Goal: Information Seeking & Learning: Learn about a topic

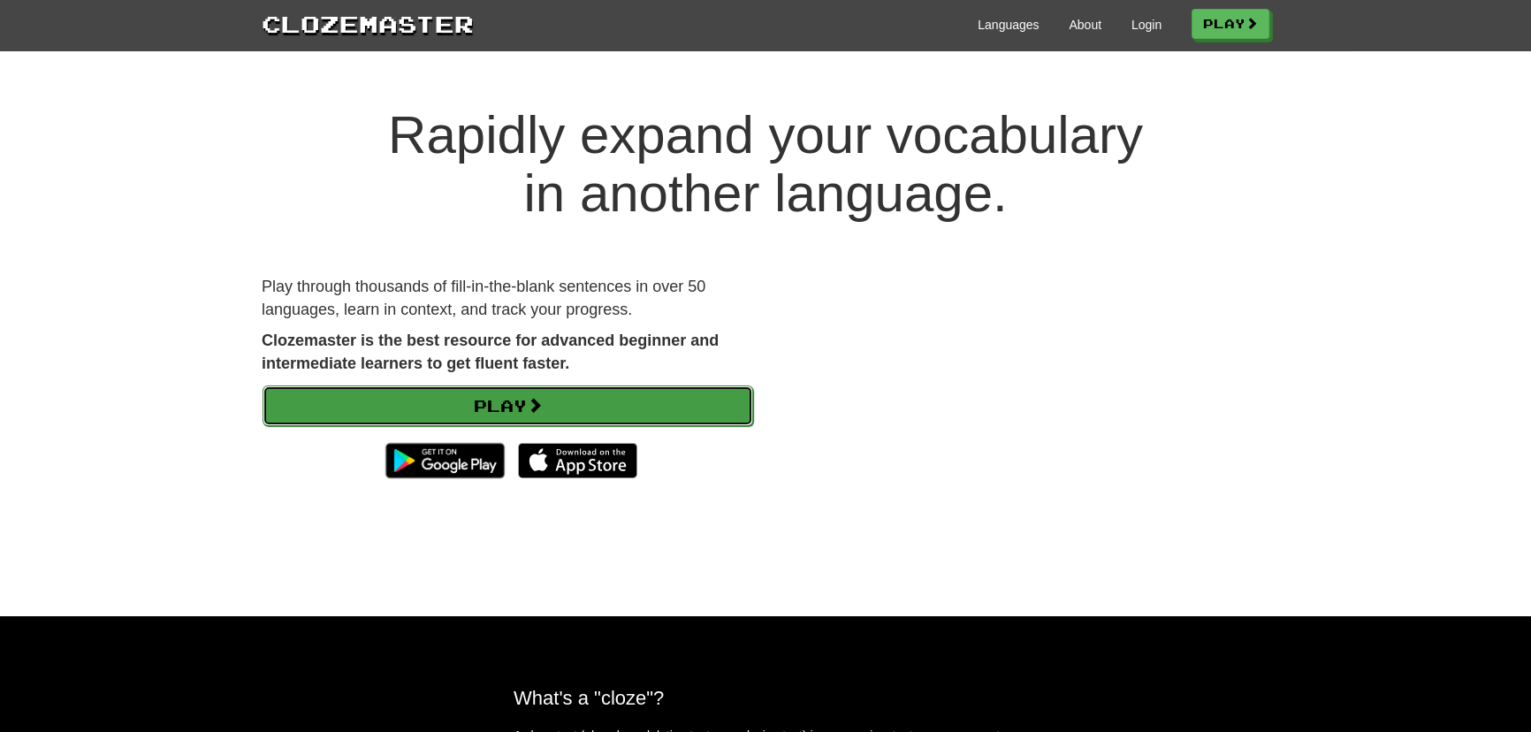
click at [515, 400] on link "Play" at bounding box center [507, 405] width 490 height 41
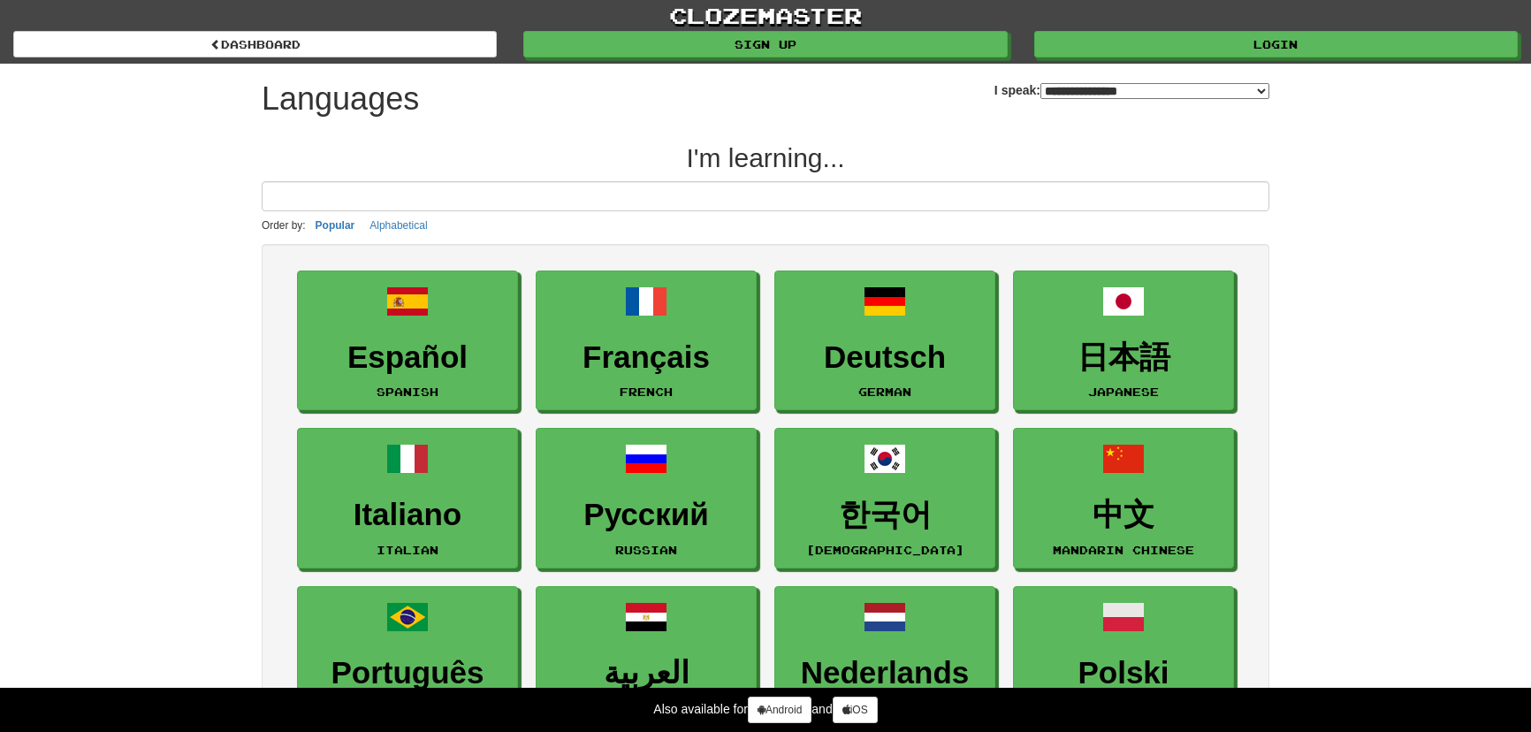
select select "*******"
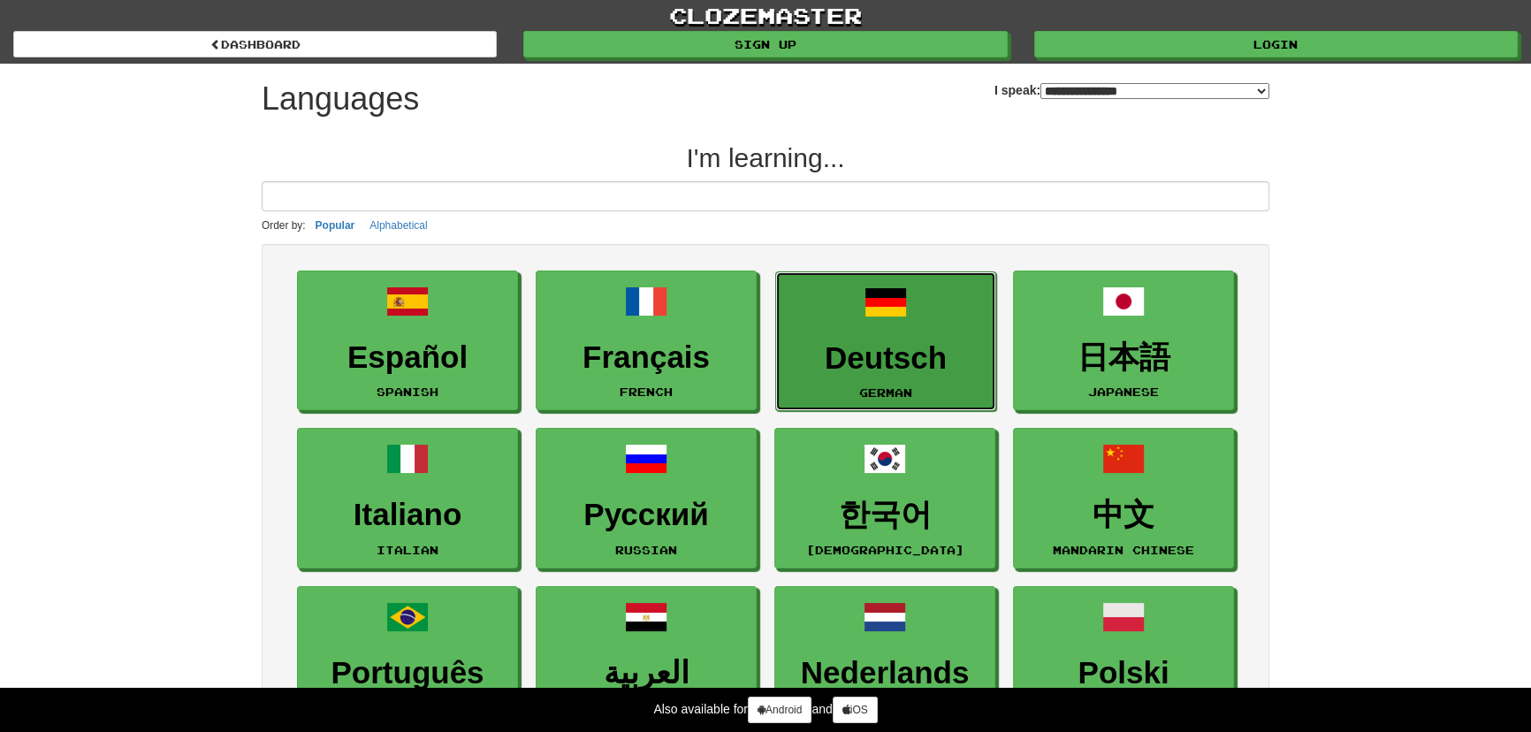
click at [848, 345] on h3 "Deutsch" at bounding box center [885, 358] width 201 height 34
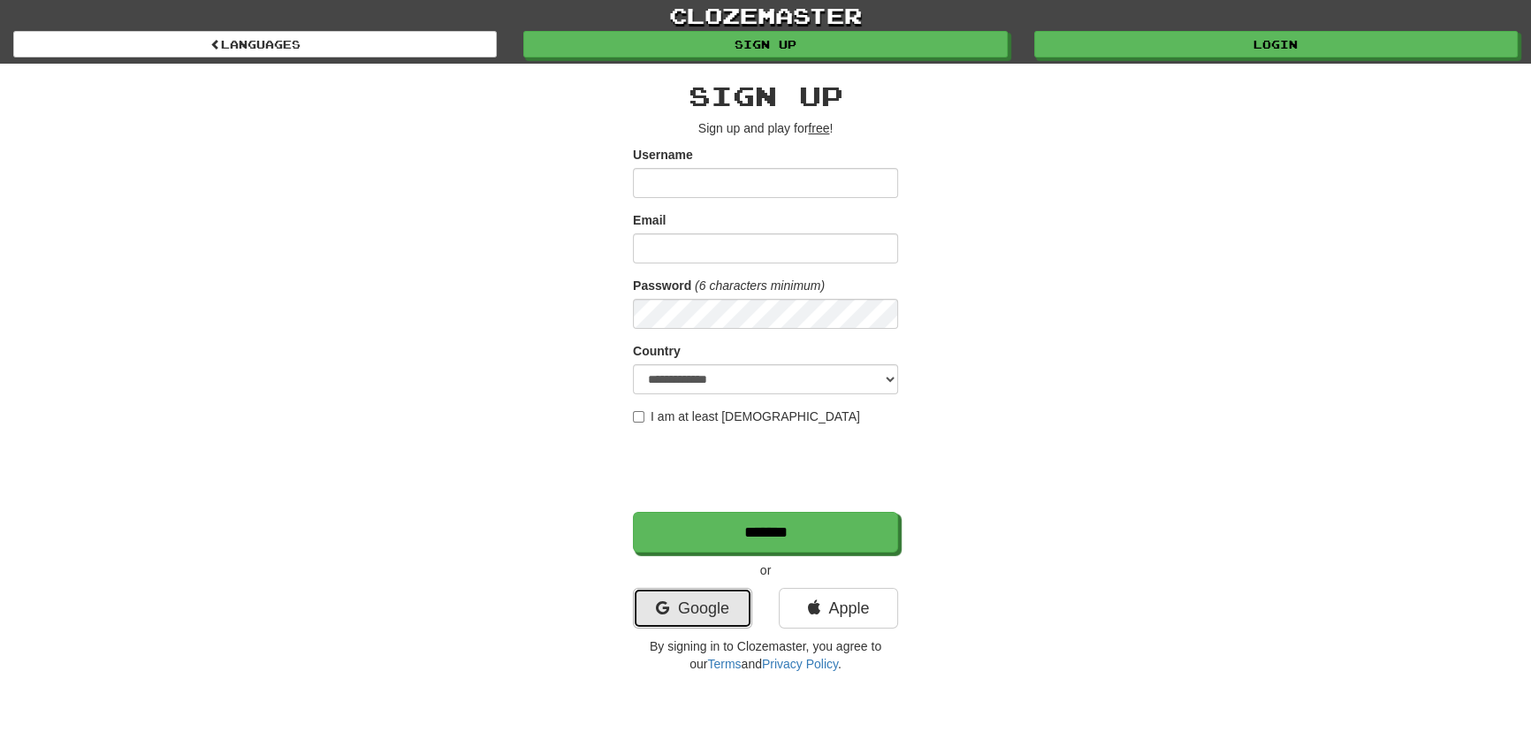
click at [699, 610] on link "Google" at bounding box center [692, 608] width 119 height 41
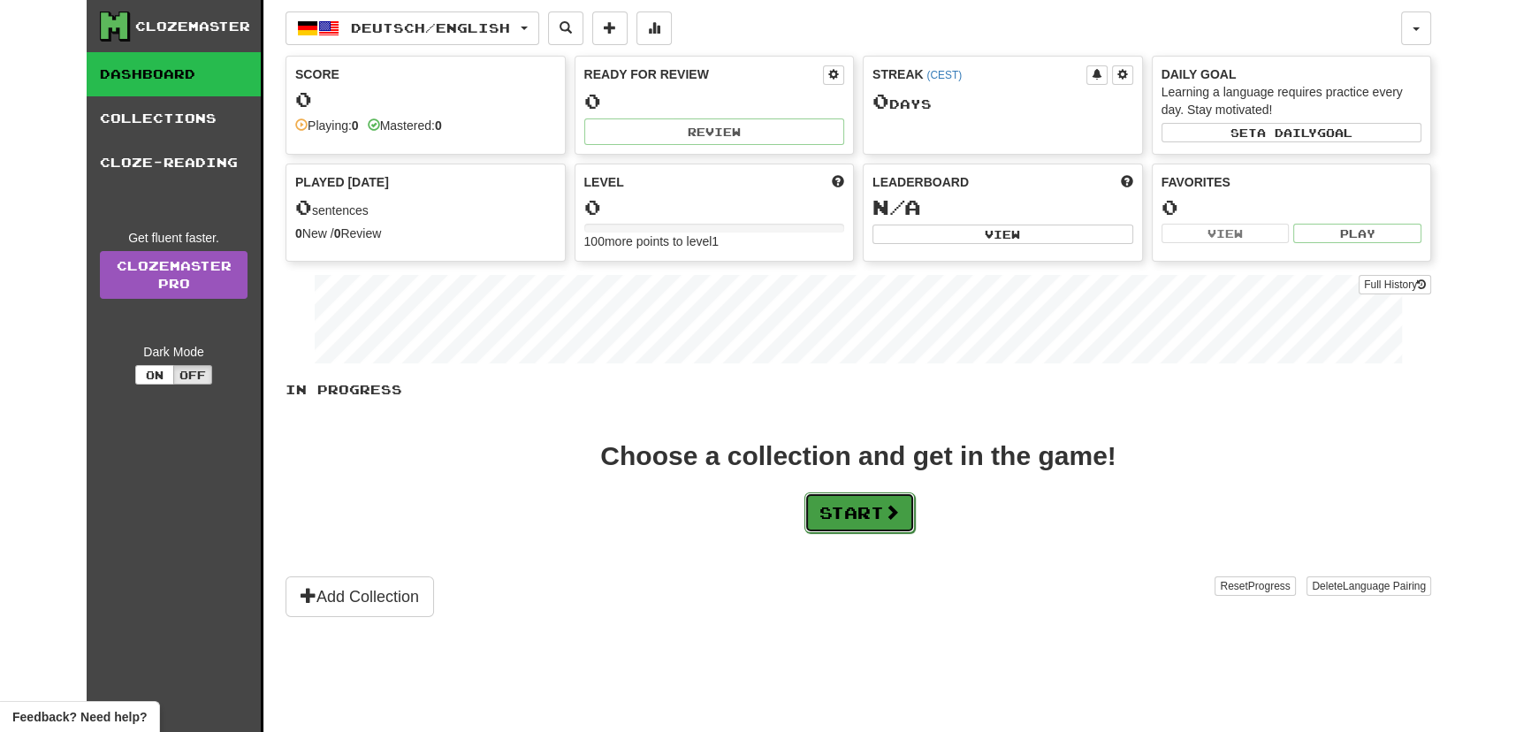
click at [868, 521] on button "Start" at bounding box center [859, 512] width 110 height 41
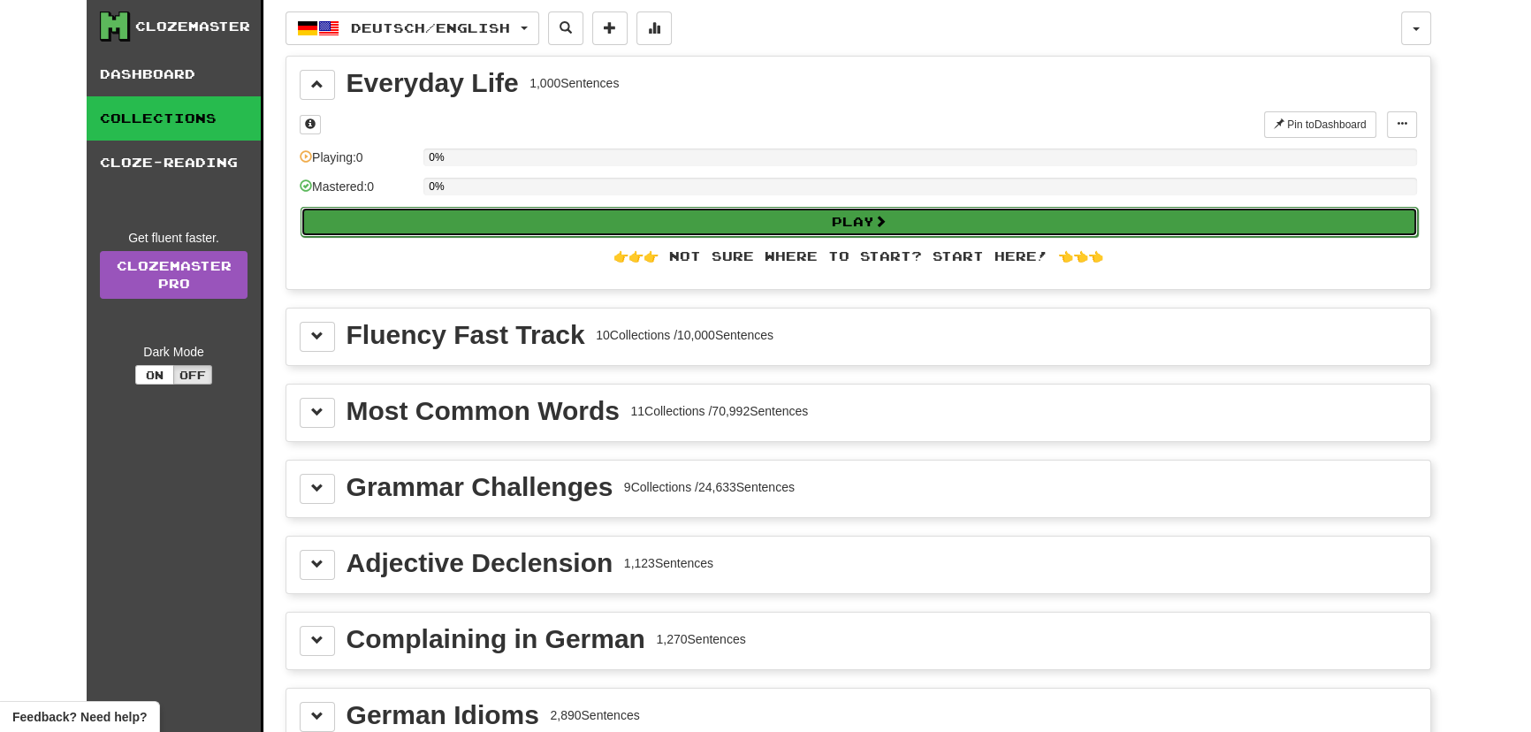
click at [743, 215] on button "Play" at bounding box center [858, 222] width 1117 height 30
select select "**"
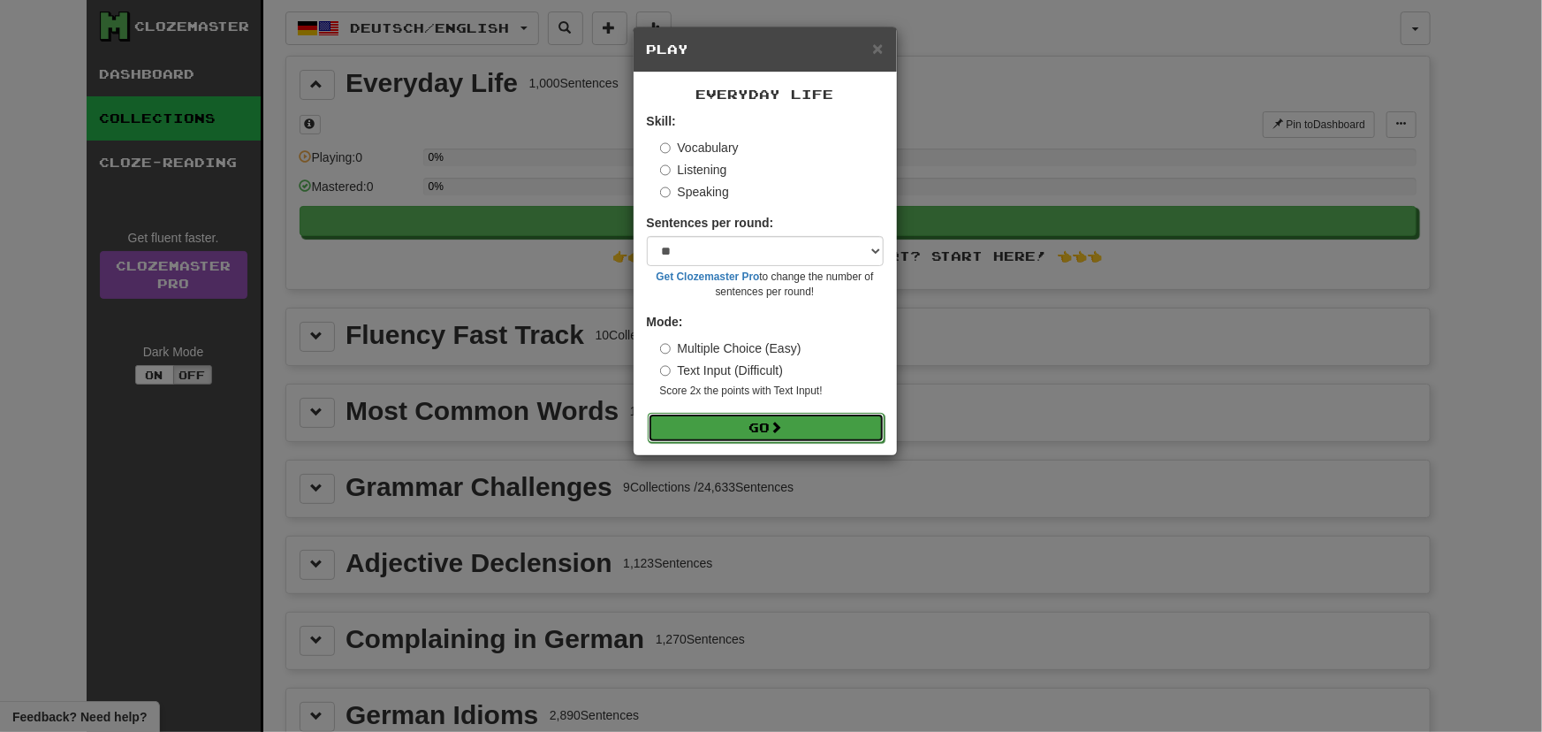
click at [740, 428] on button "Go" at bounding box center [766, 428] width 237 height 30
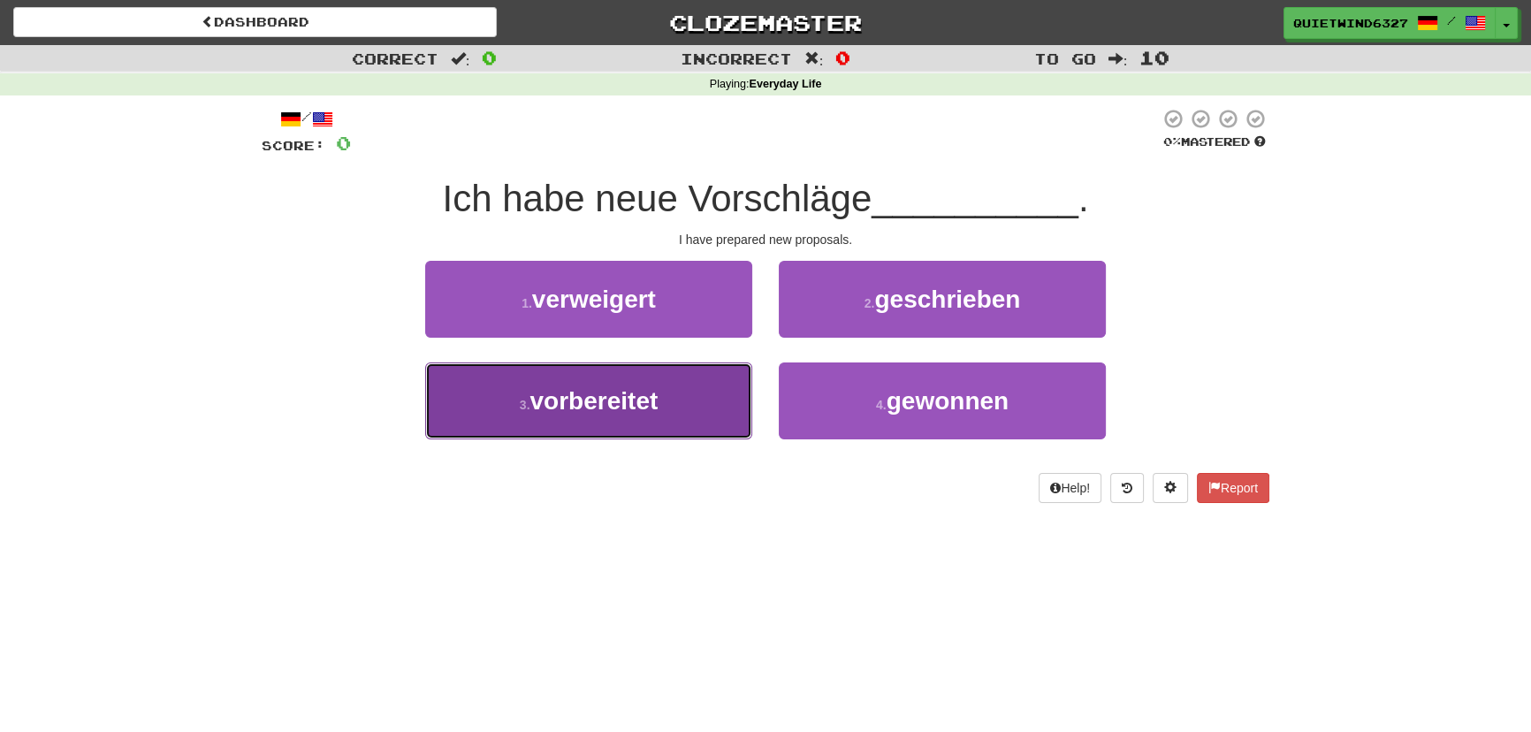
click at [619, 406] on span "vorbereitet" at bounding box center [593, 400] width 128 height 27
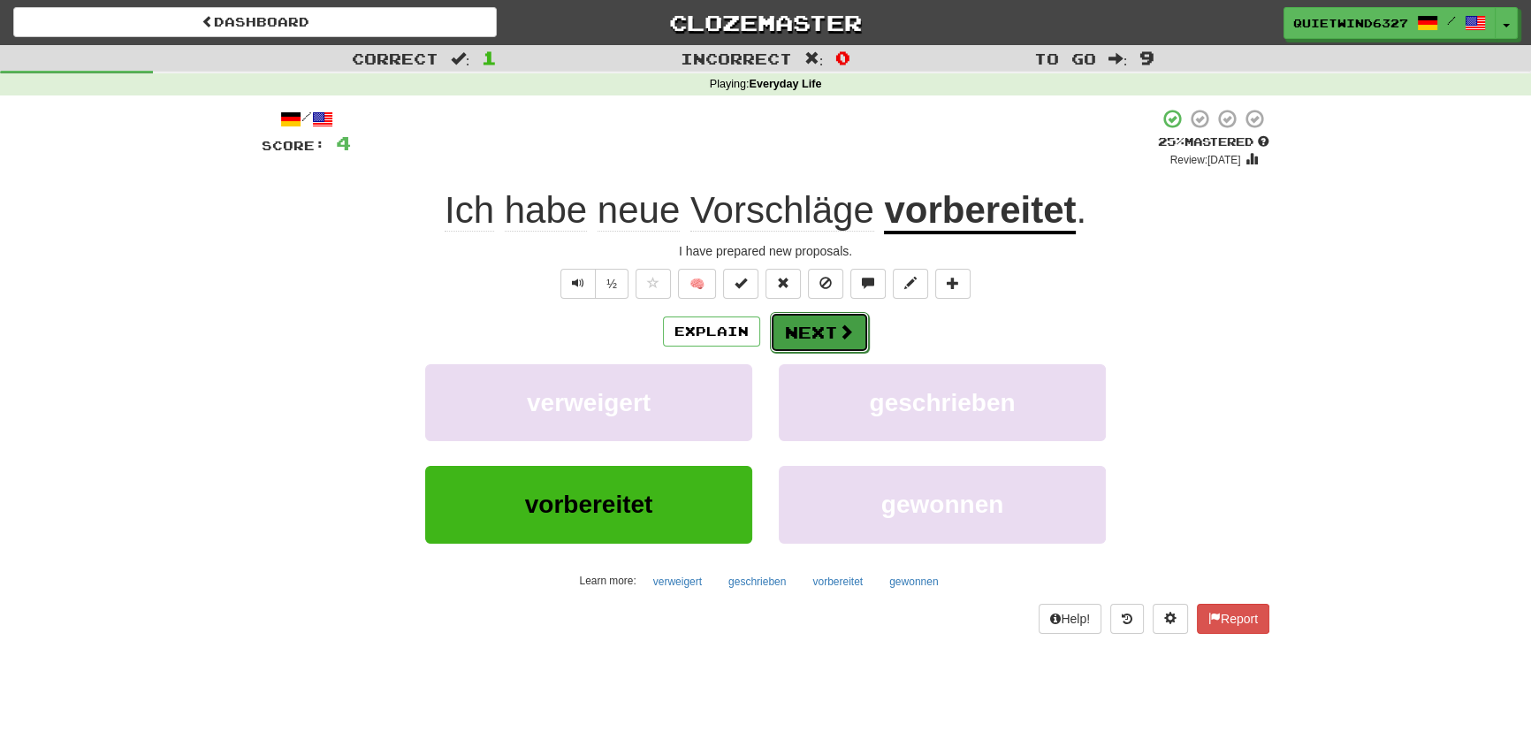
click at [839, 323] on span at bounding box center [846, 331] width 16 height 16
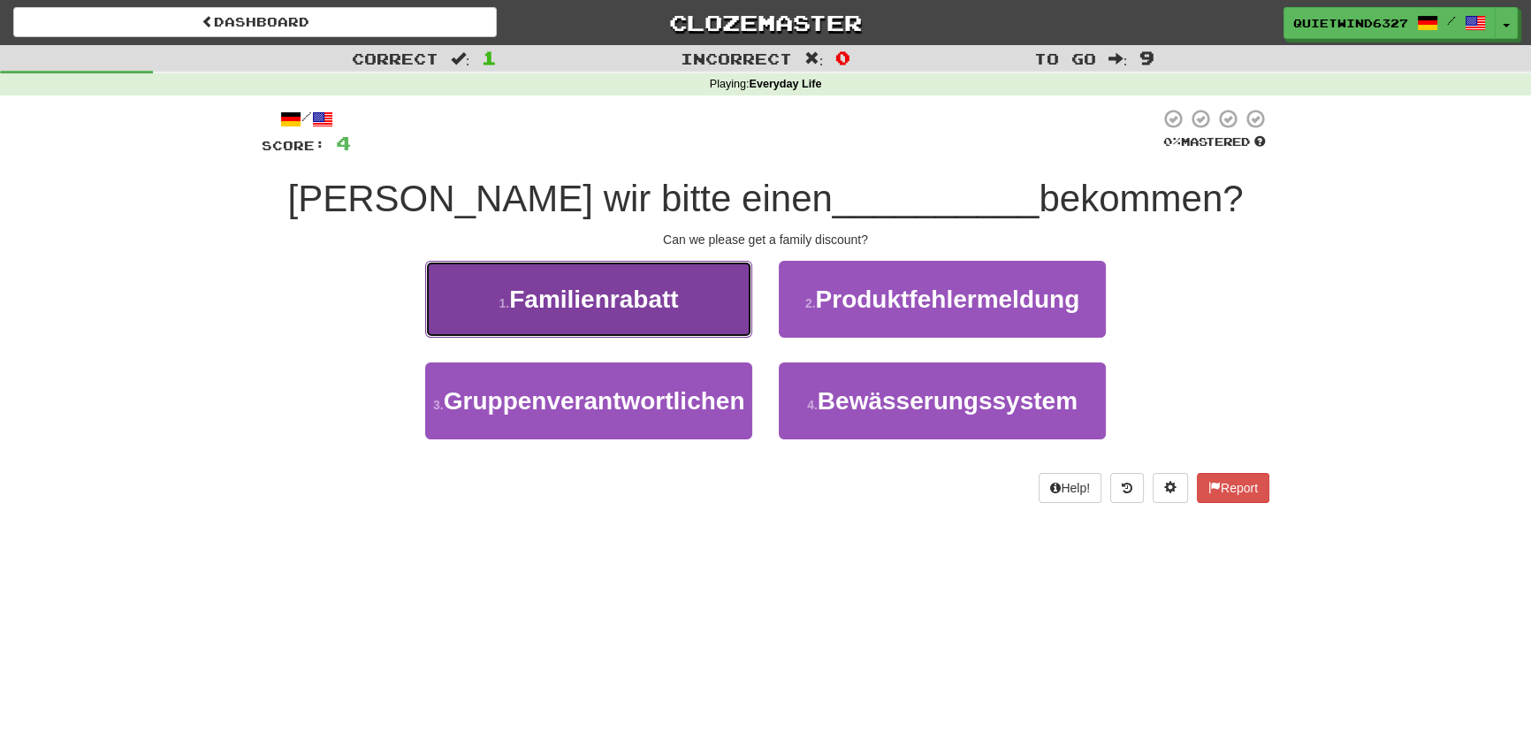
click at [655, 312] on span "Familienrabatt" at bounding box center [593, 298] width 169 height 27
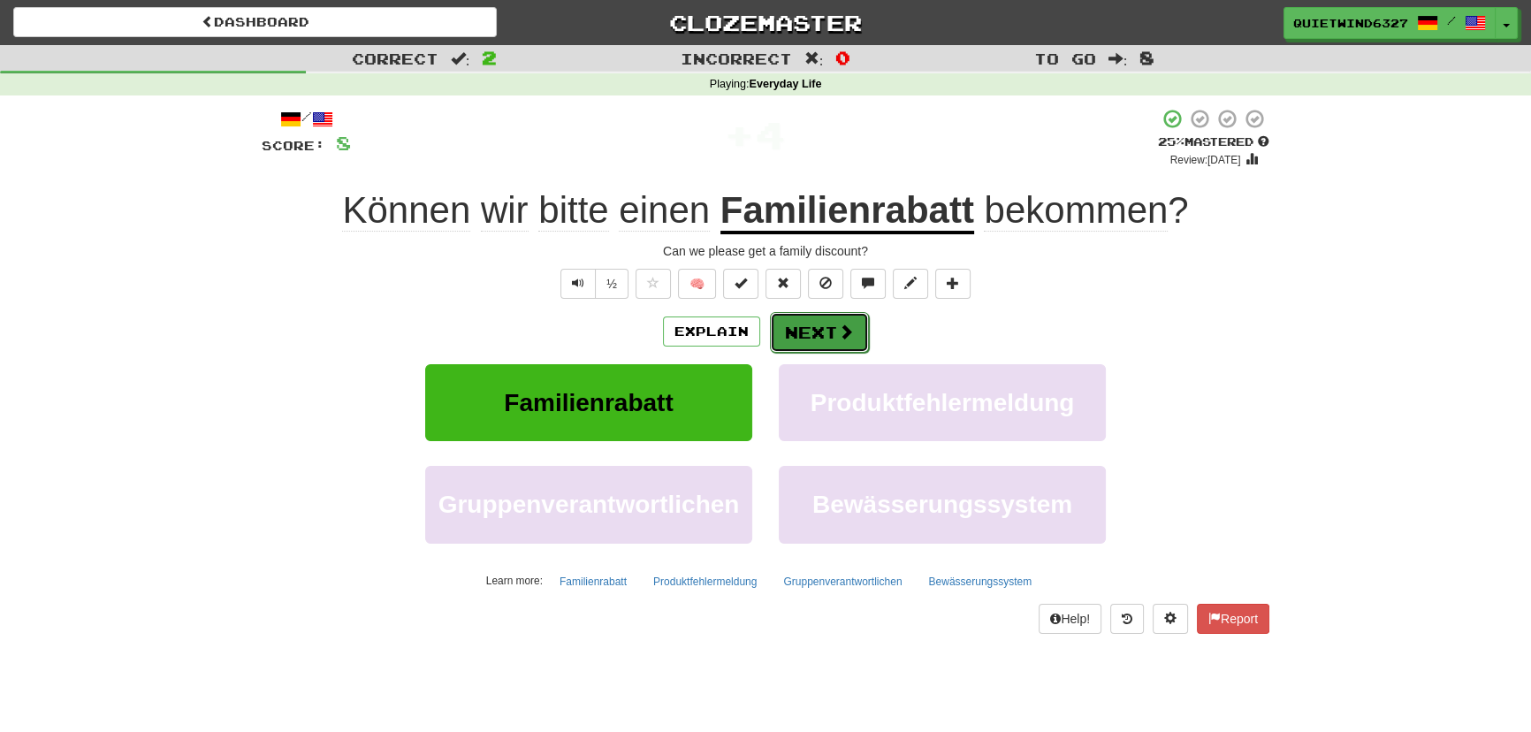
click at [805, 336] on button "Next" at bounding box center [819, 332] width 99 height 41
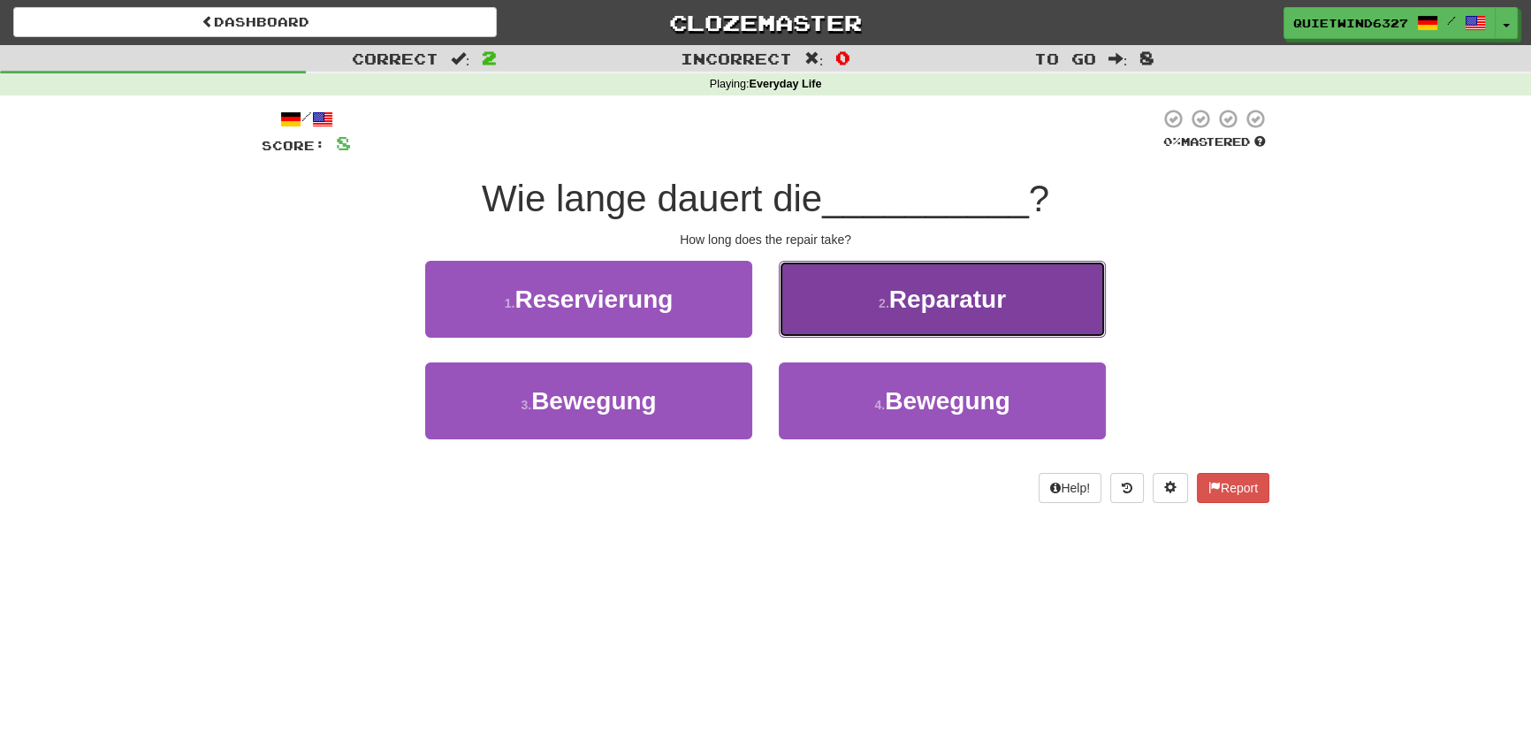
click at [839, 293] on button "2 . Reparatur" at bounding box center [942, 299] width 327 height 77
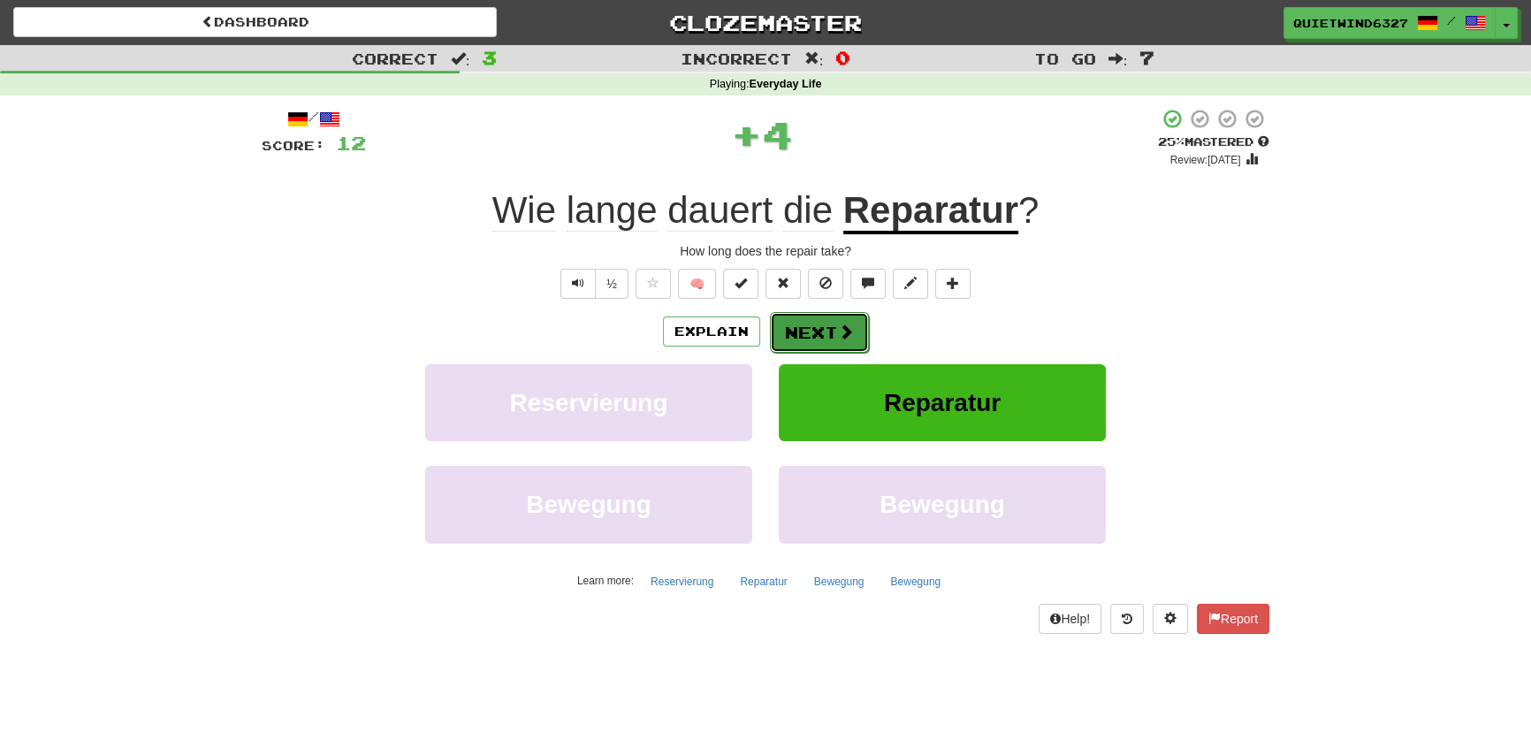
click at [780, 330] on button "Next" at bounding box center [819, 332] width 99 height 41
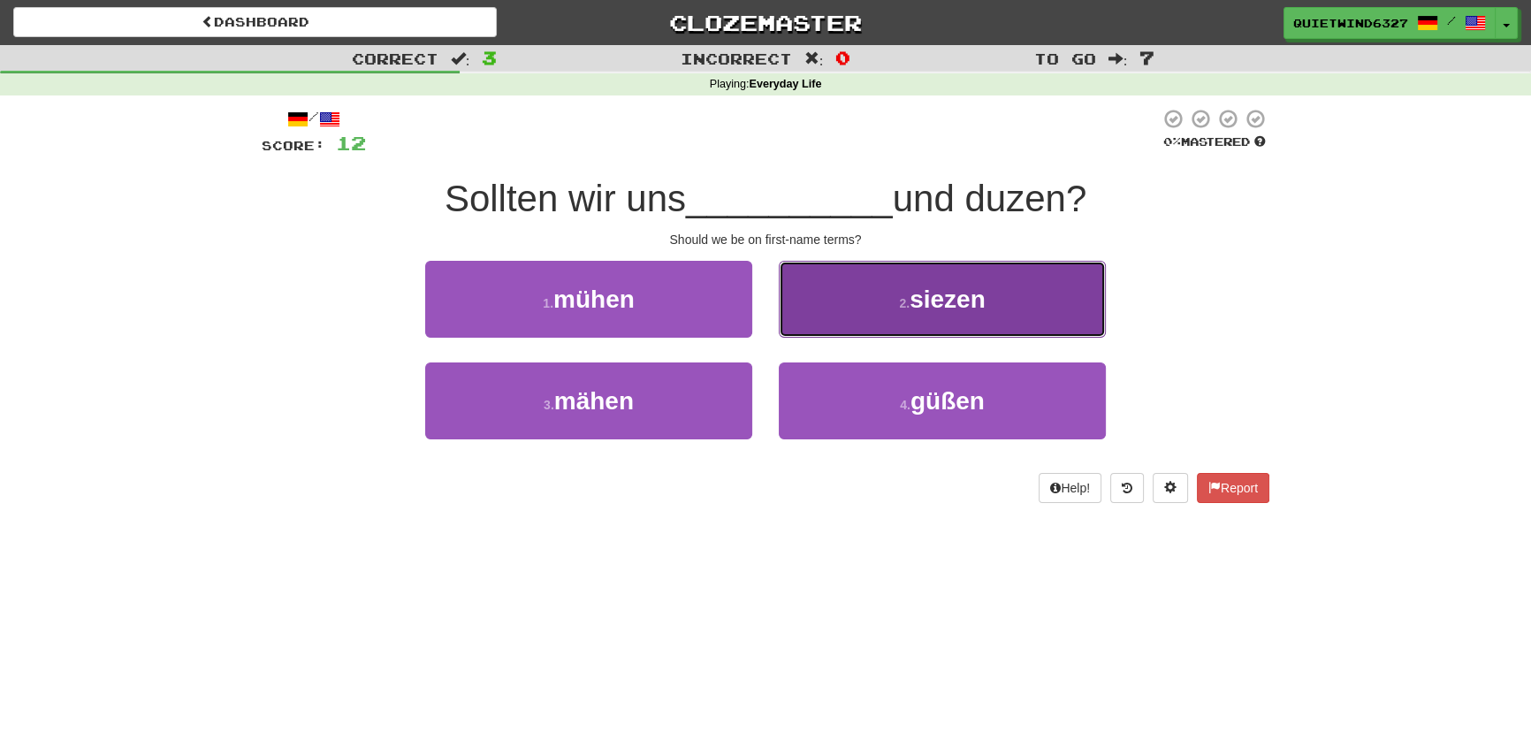
click at [926, 306] on span "siezen" at bounding box center [947, 298] width 76 height 27
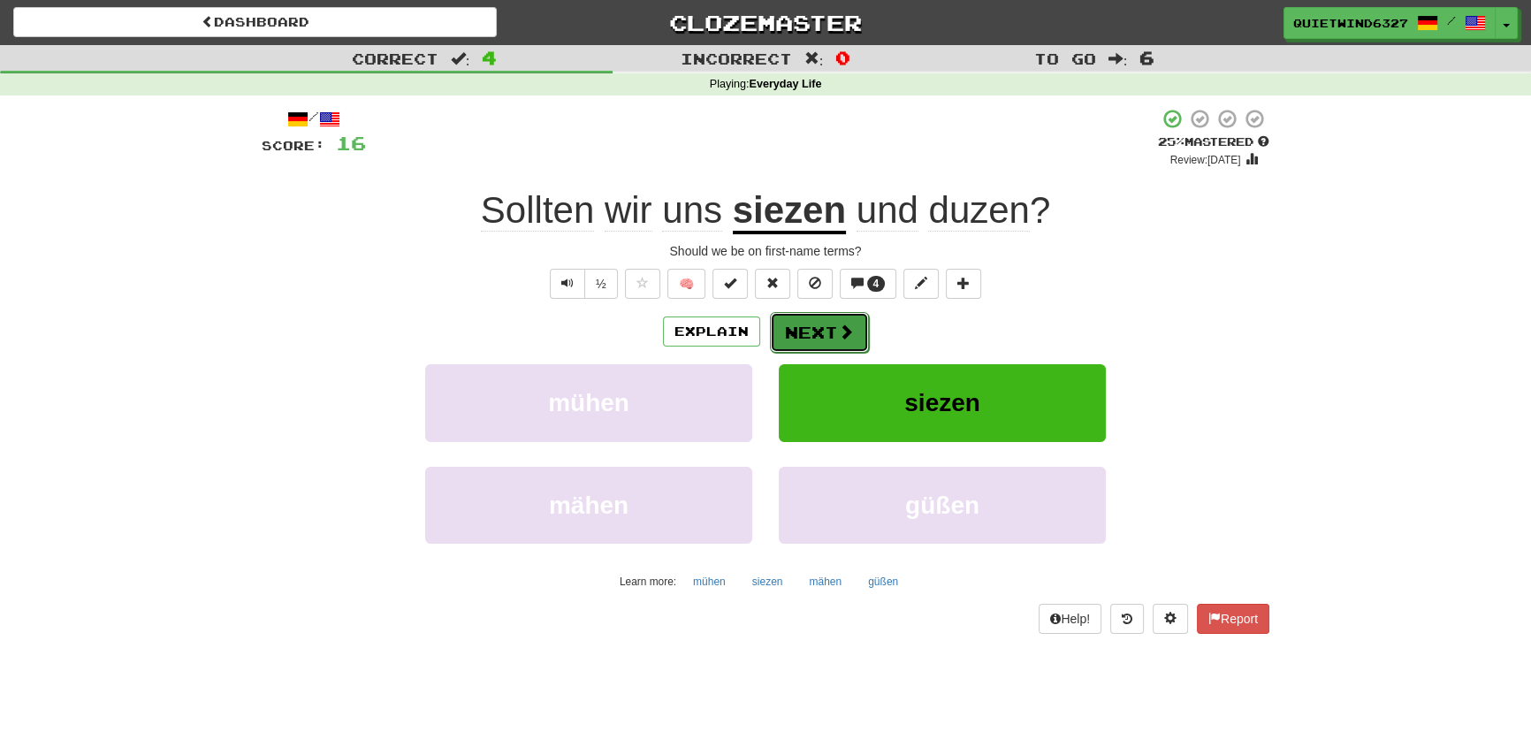
click at [829, 325] on button "Next" at bounding box center [819, 332] width 99 height 41
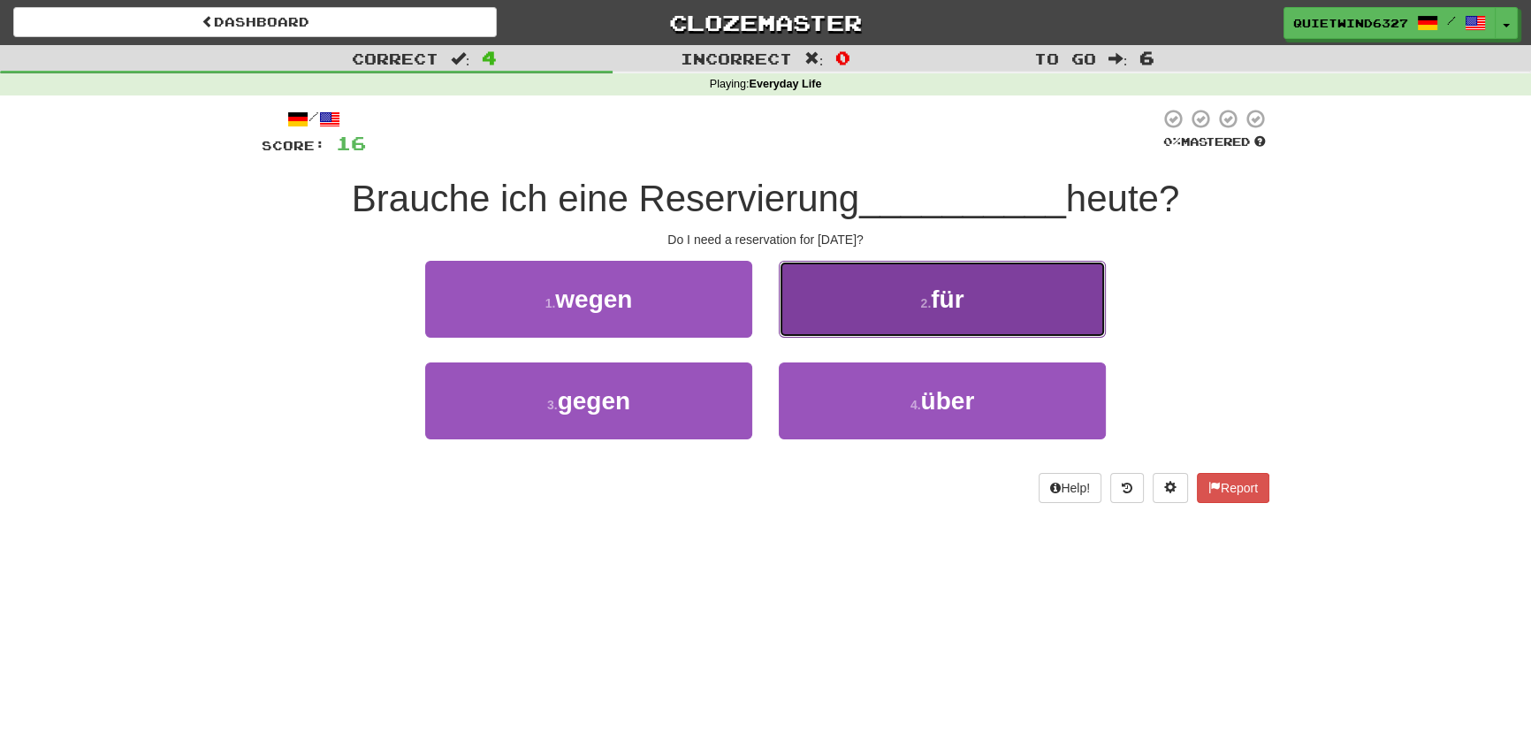
click at [855, 305] on button "2 . für" at bounding box center [942, 299] width 327 height 77
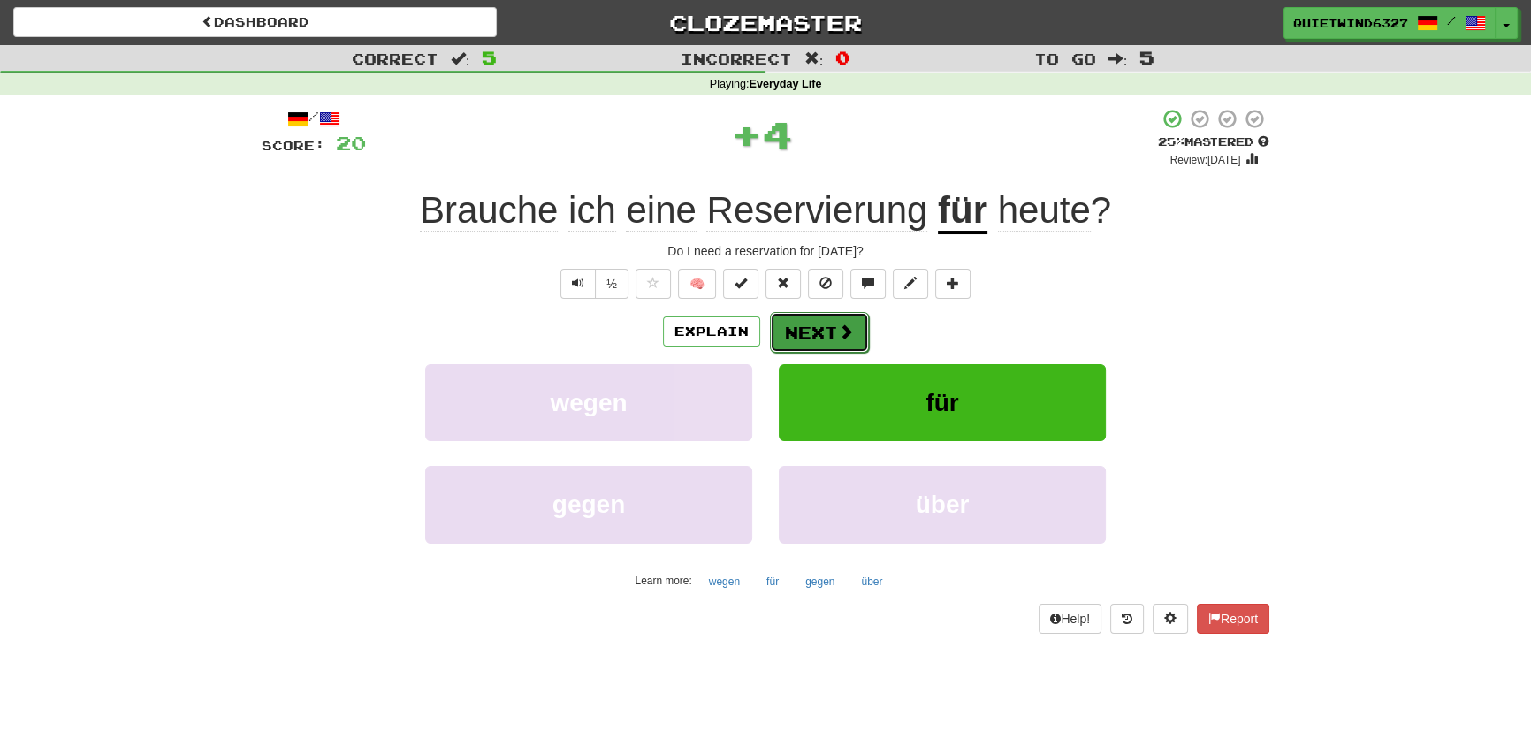
click at [839, 327] on span at bounding box center [846, 331] width 16 height 16
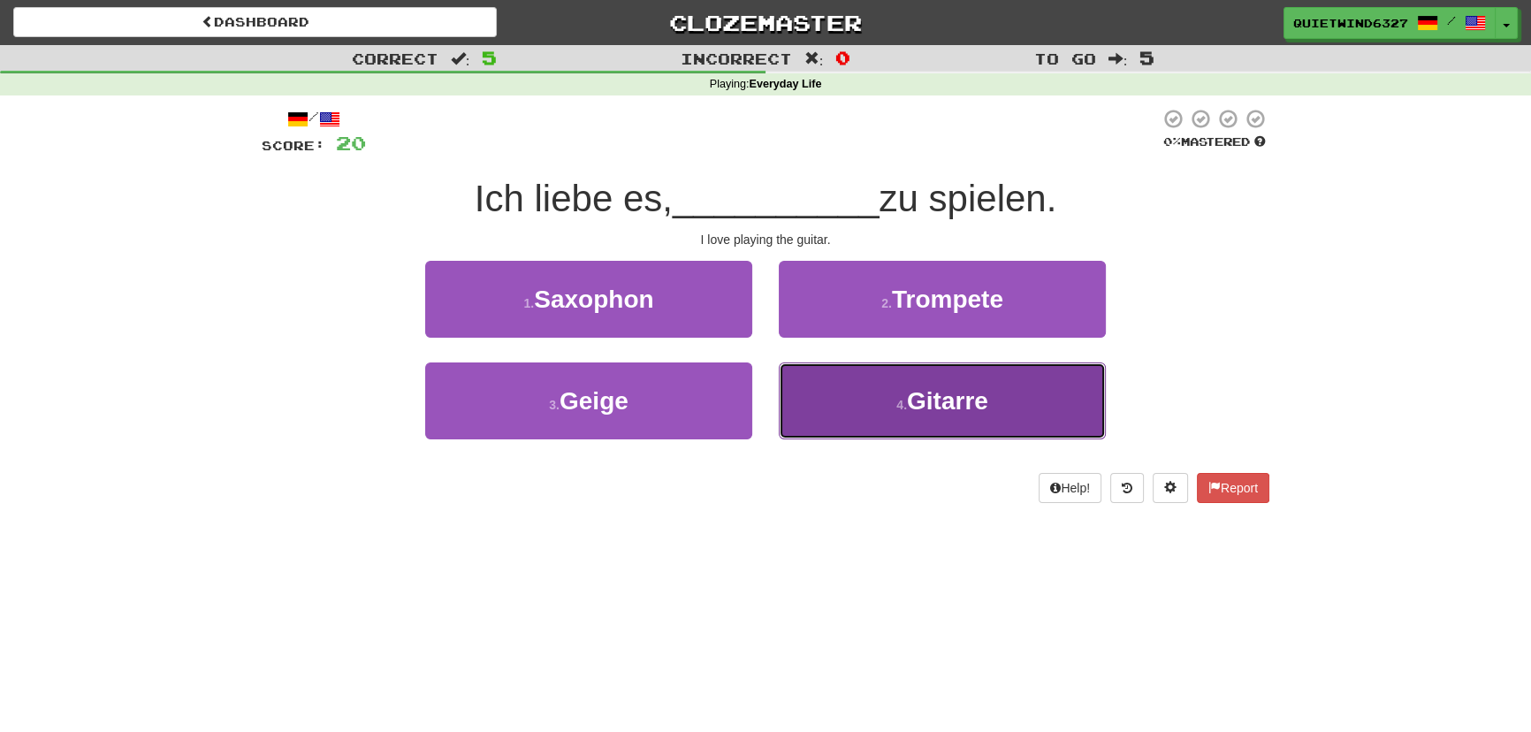
click at [900, 400] on small "4 ." at bounding box center [901, 405] width 11 height 14
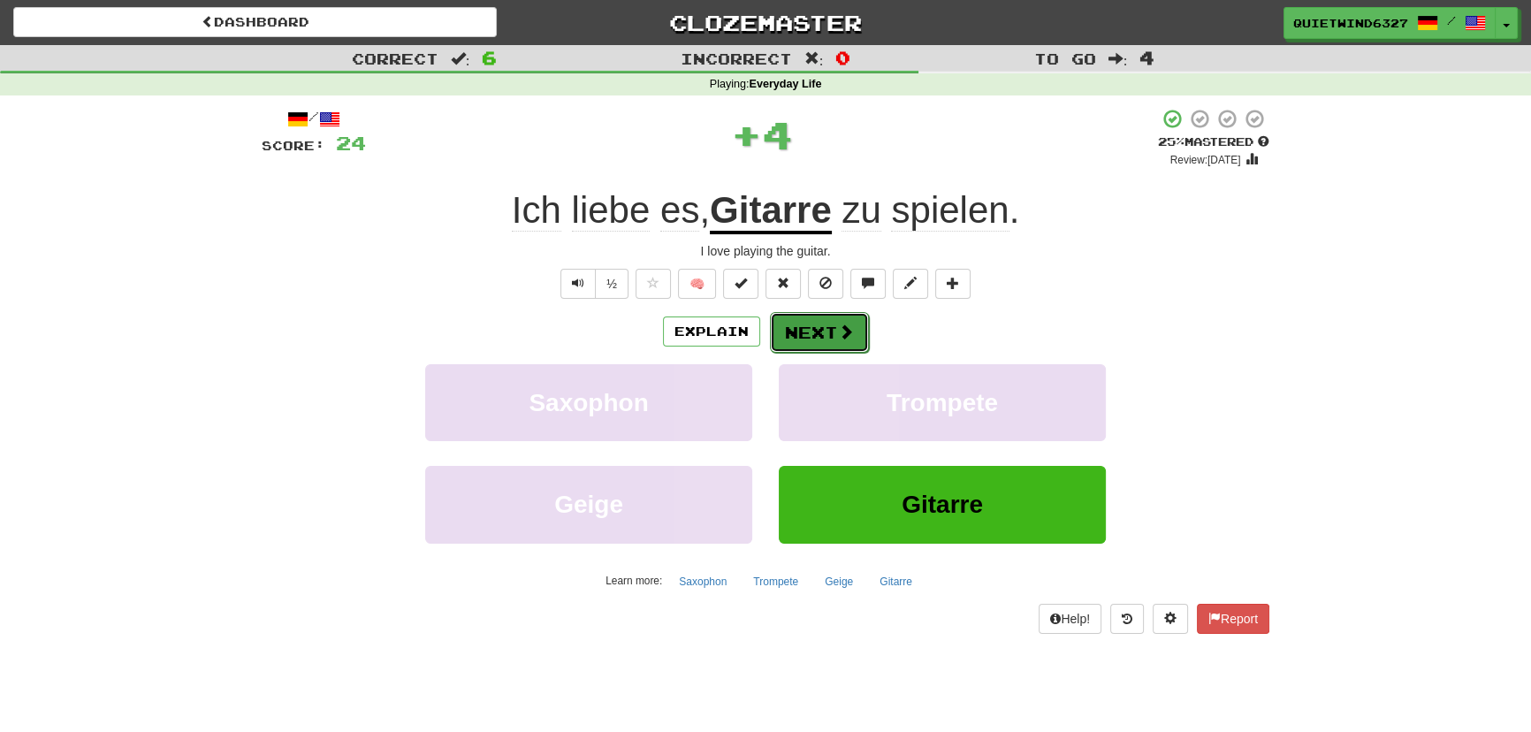
click at [811, 329] on button "Next" at bounding box center [819, 332] width 99 height 41
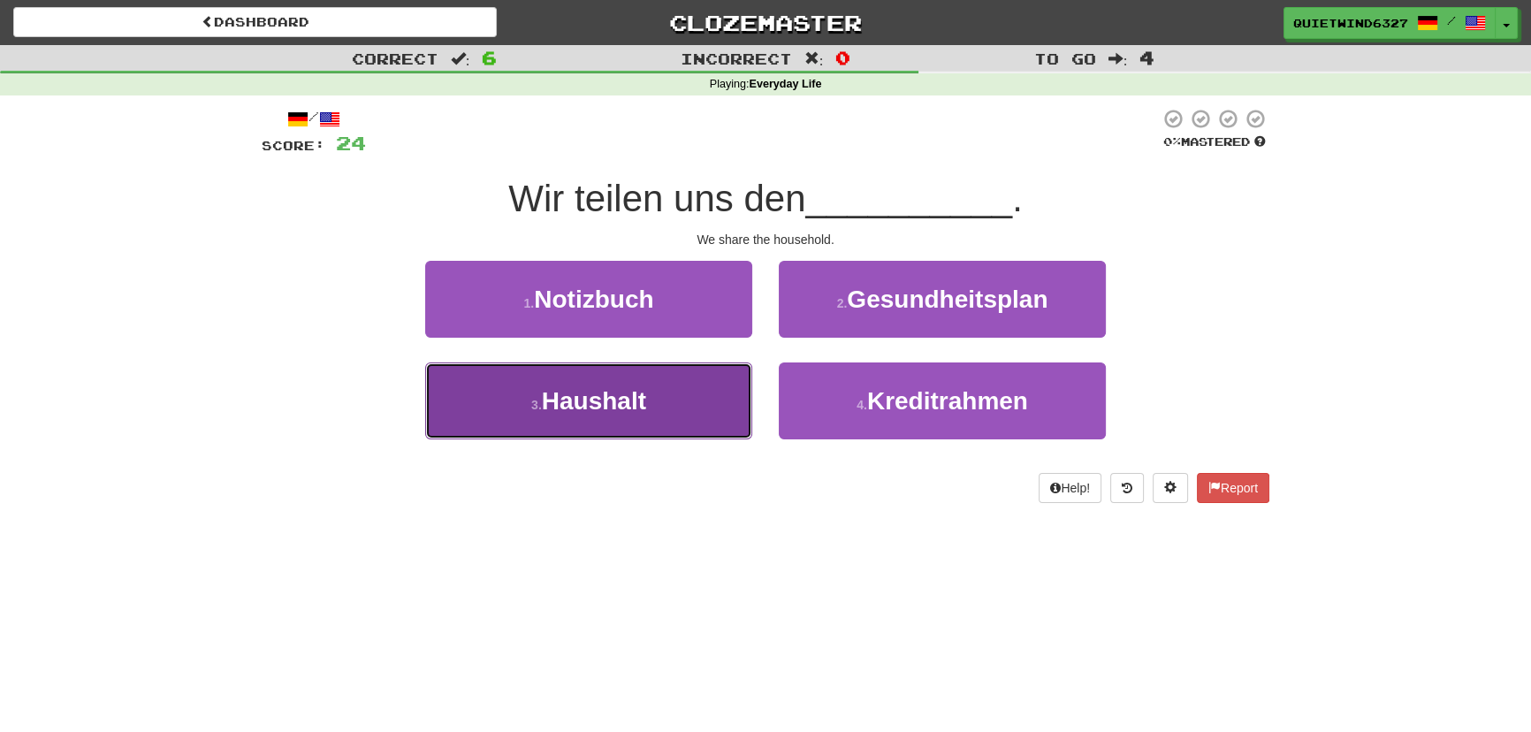
click at [696, 414] on button "3 . Haushalt" at bounding box center [588, 400] width 327 height 77
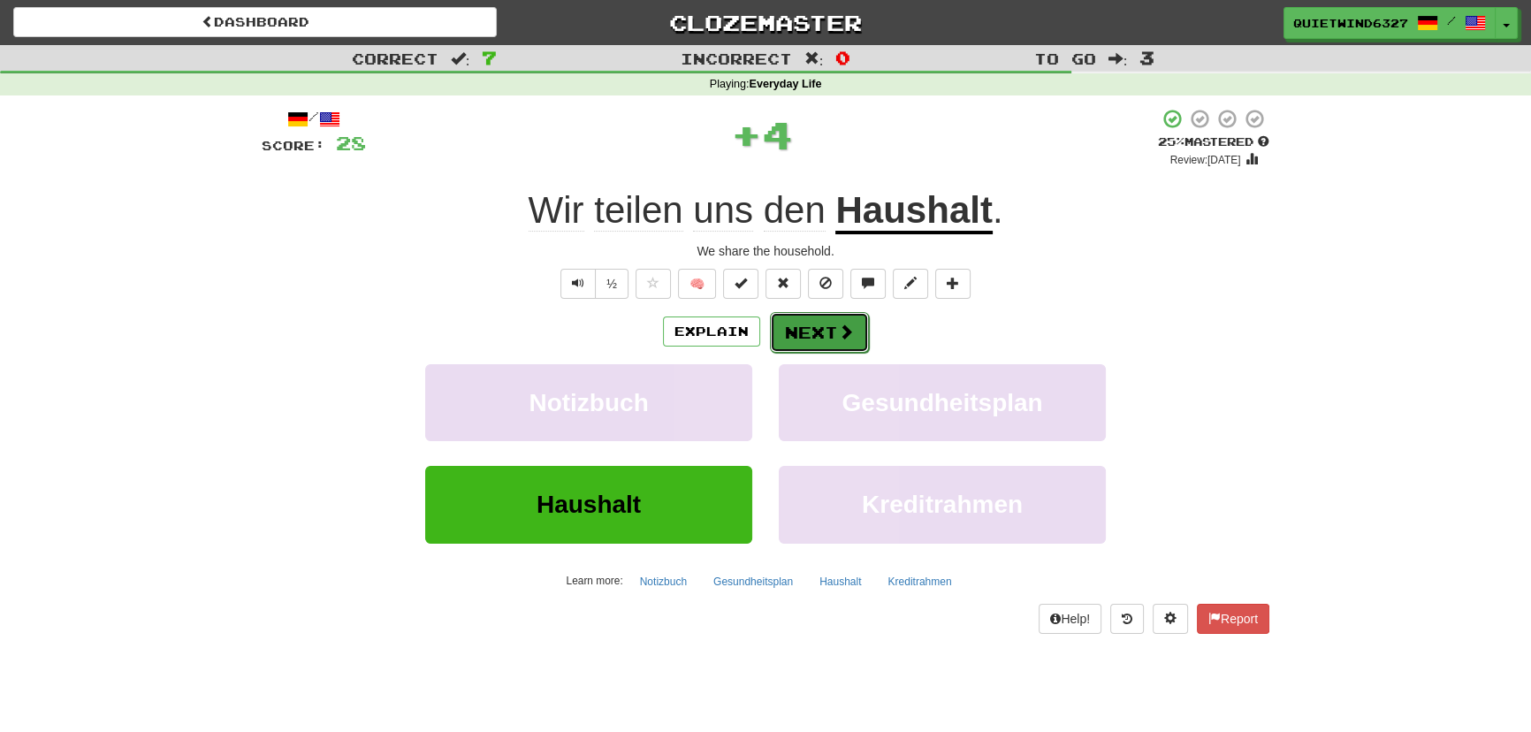
click at [787, 328] on button "Next" at bounding box center [819, 332] width 99 height 41
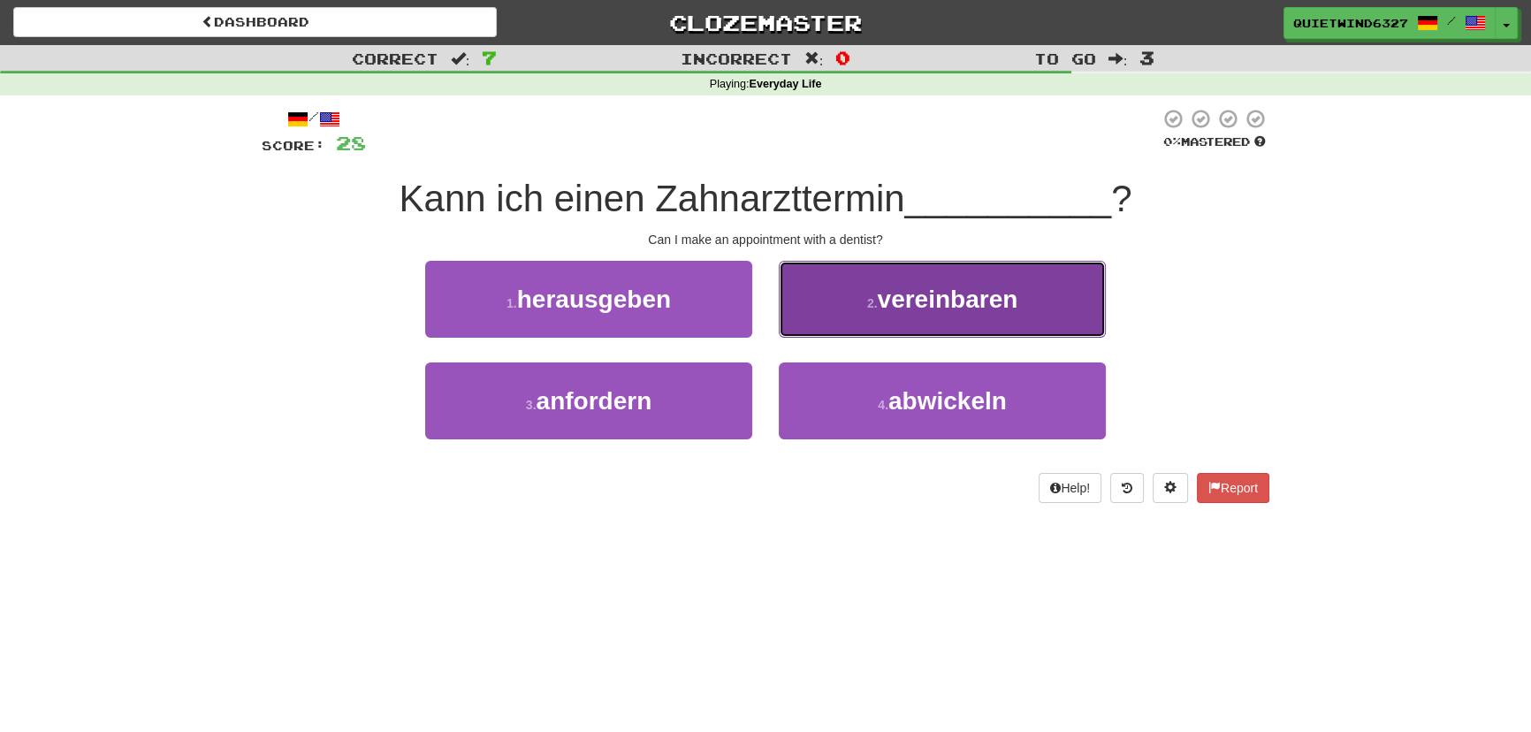
click at [921, 312] on span "vereinbaren" at bounding box center [947, 298] width 141 height 27
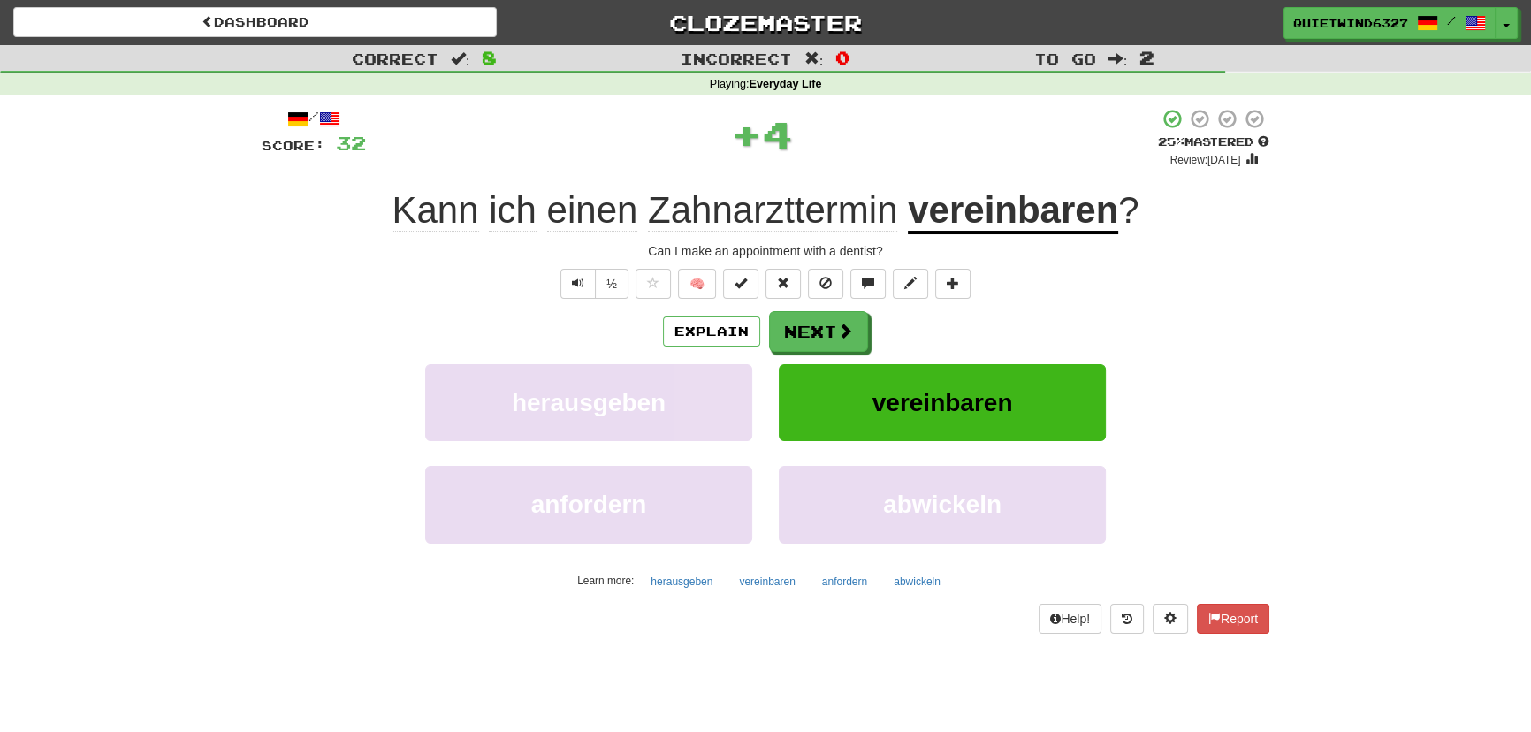
click at [1026, 209] on u "vereinbaren" at bounding box center [1013, 211] width 210 height 45
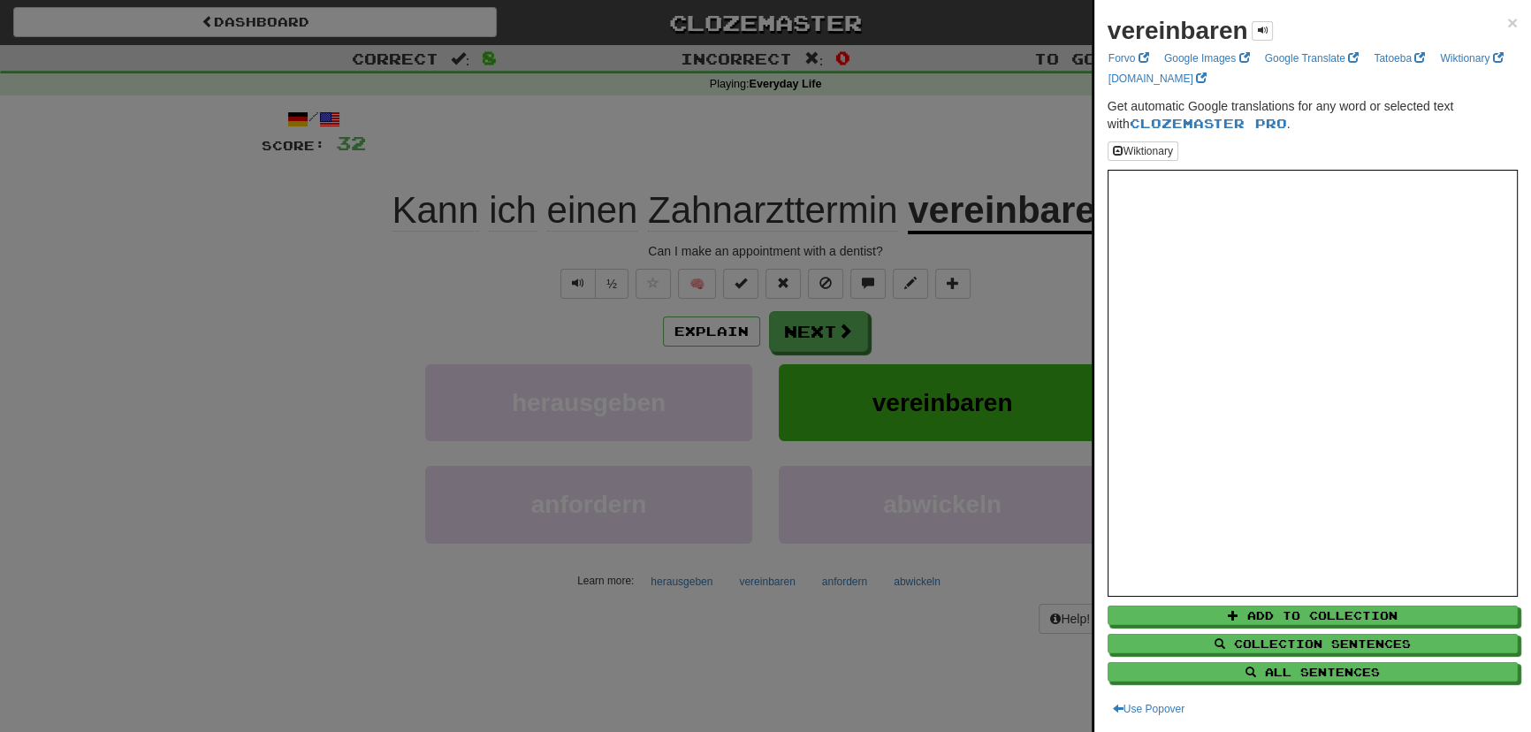
click at [137, 437] on div at bounding box center [765, 366] width 1531 height 732
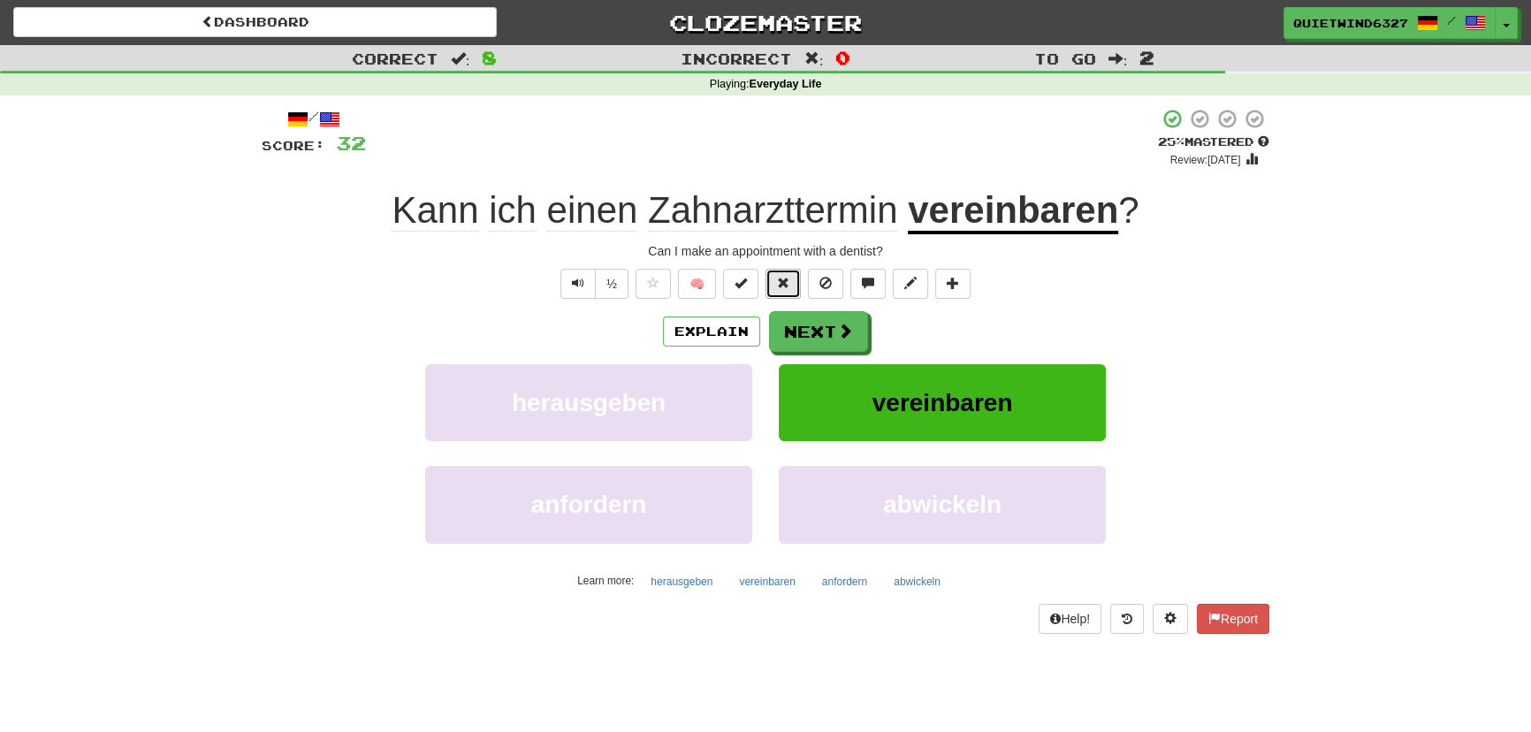
click at [786, 278] on span at bounding box center [783, 283] width 12 height 12
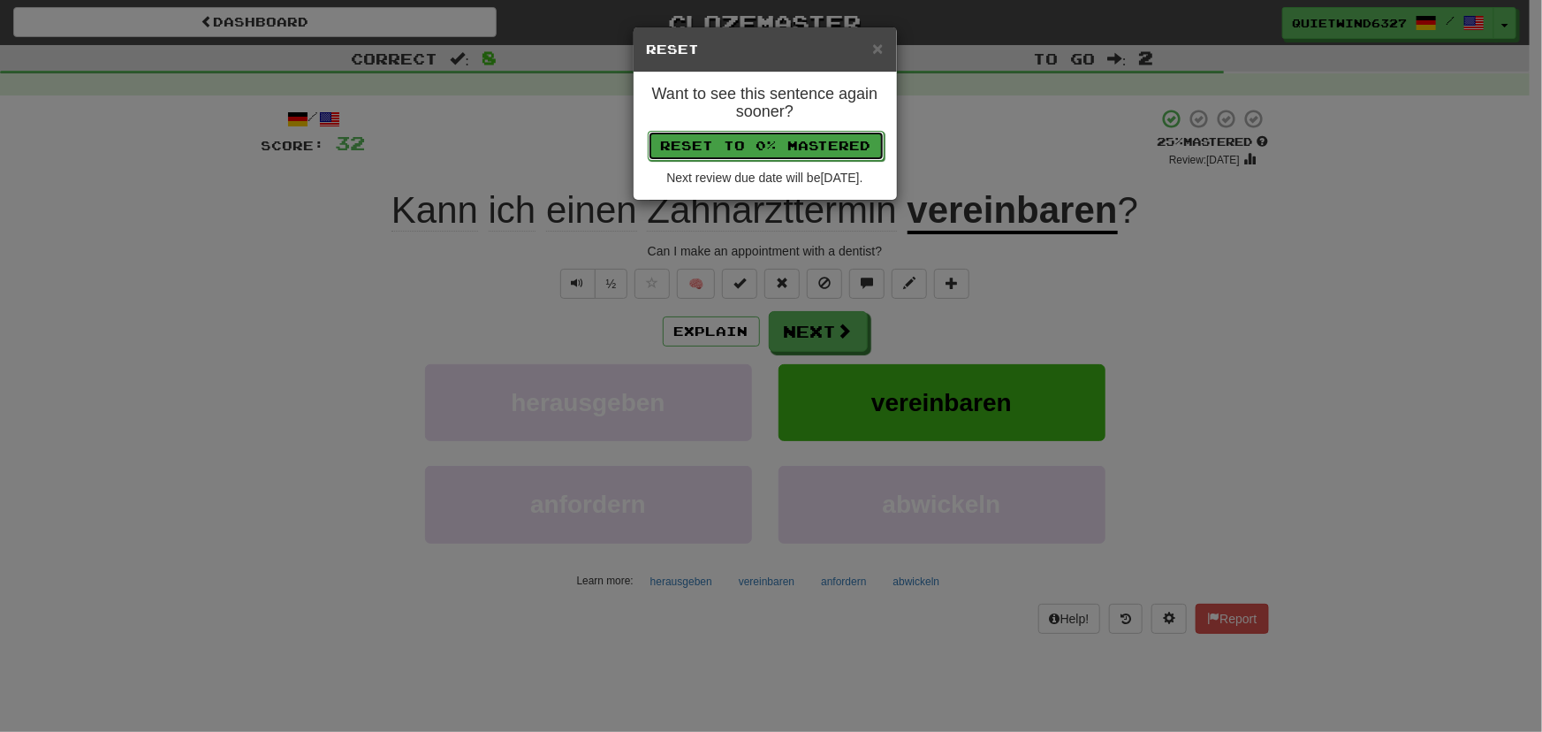
click at [749, 148] on button "Reset to 0% Mastered" at bounding box center [766, 146] width 237 height 30
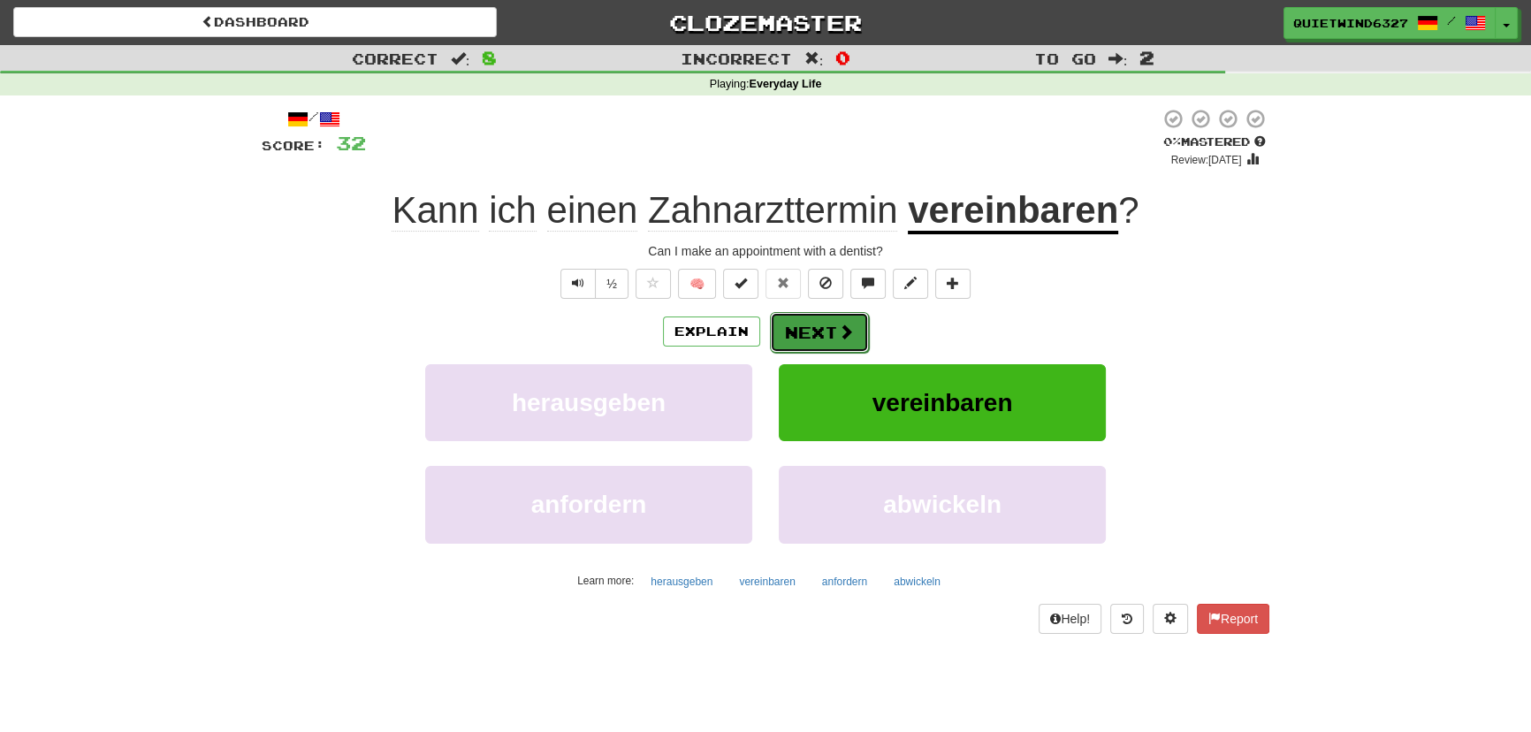
click at [803, 321] on button "Next" at bounding box center [819, 332] width 99 height 41
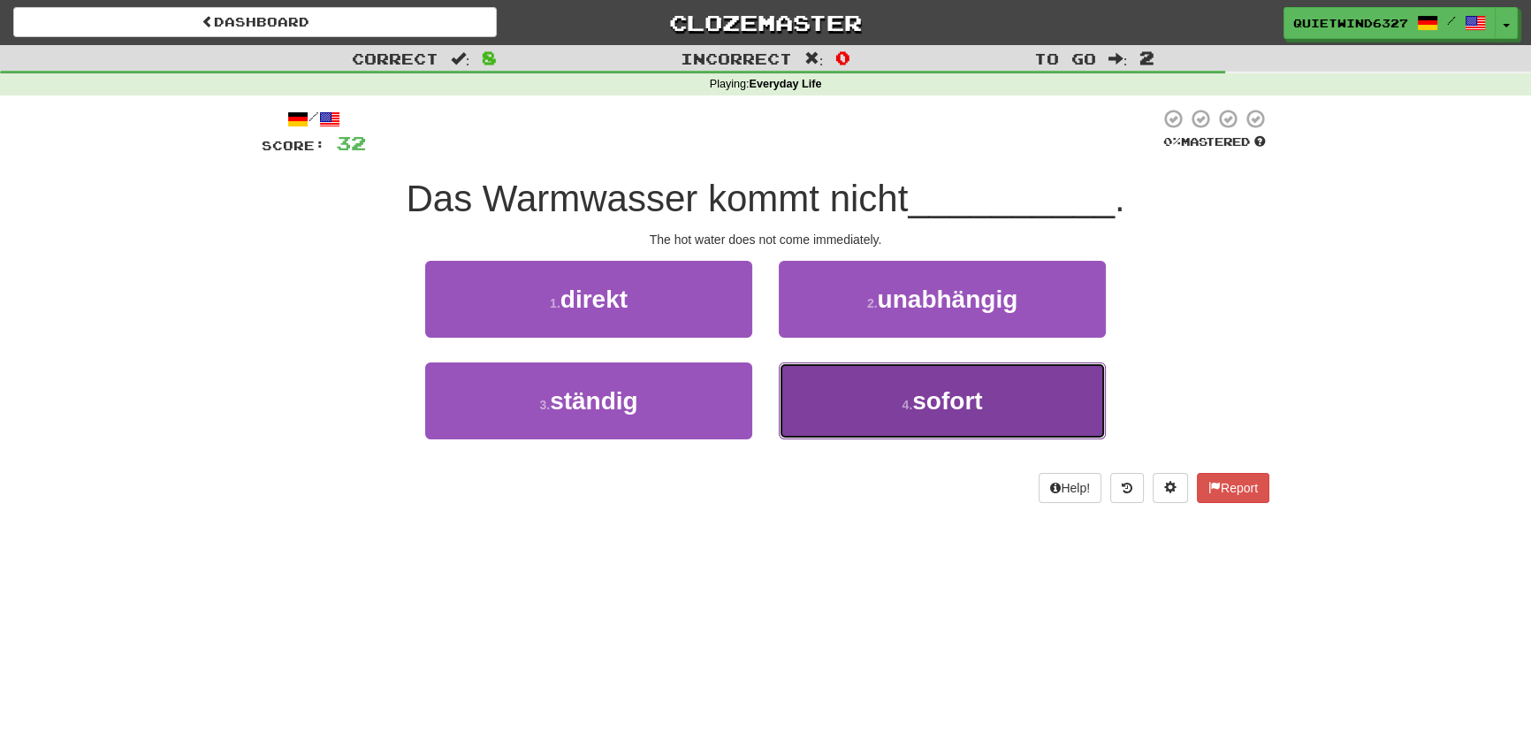
click at [903, 398] on small "4 ." at bounding box center [906, 405] width 11 height 14
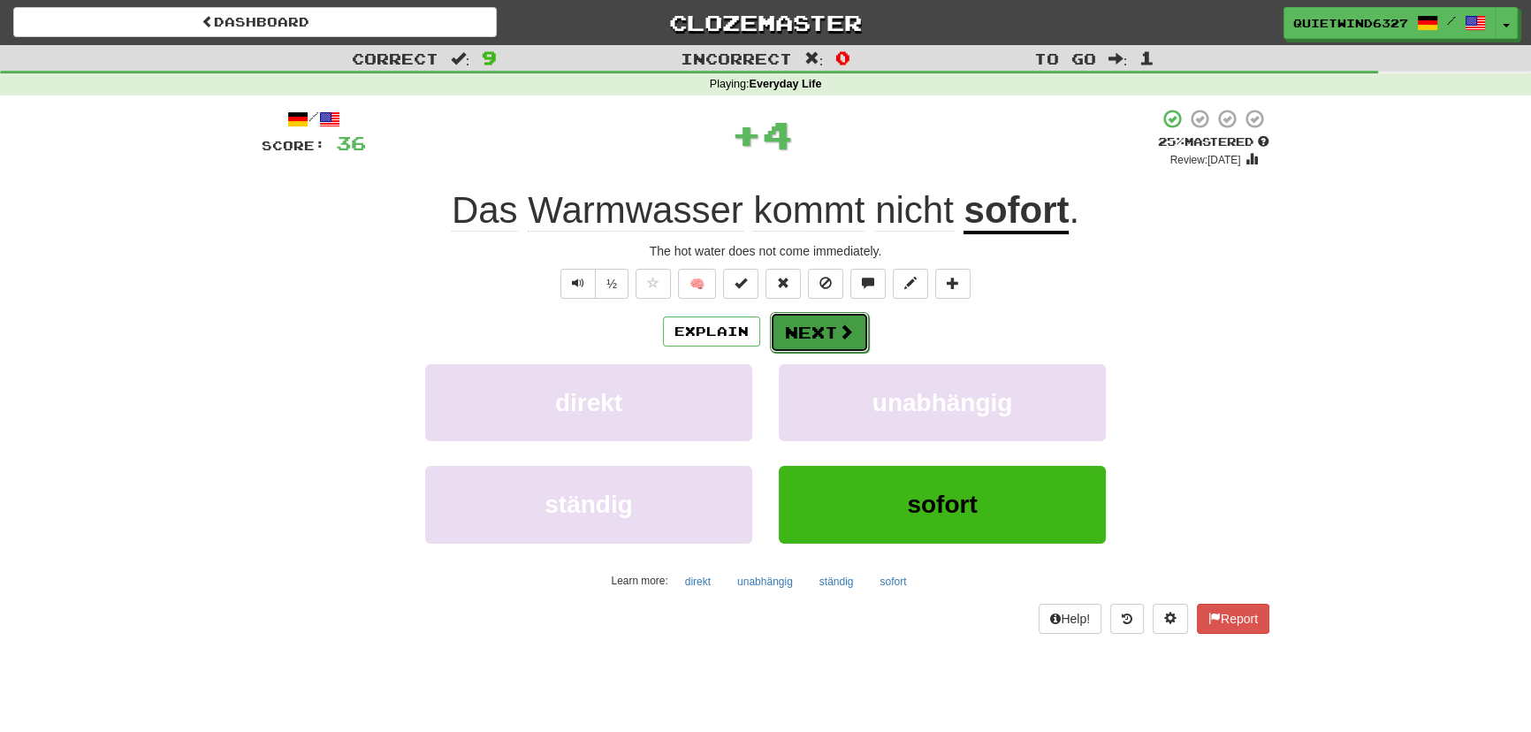
click at [796, 331] on button "Next" at bounding box center [819, 332] width 99 height 41
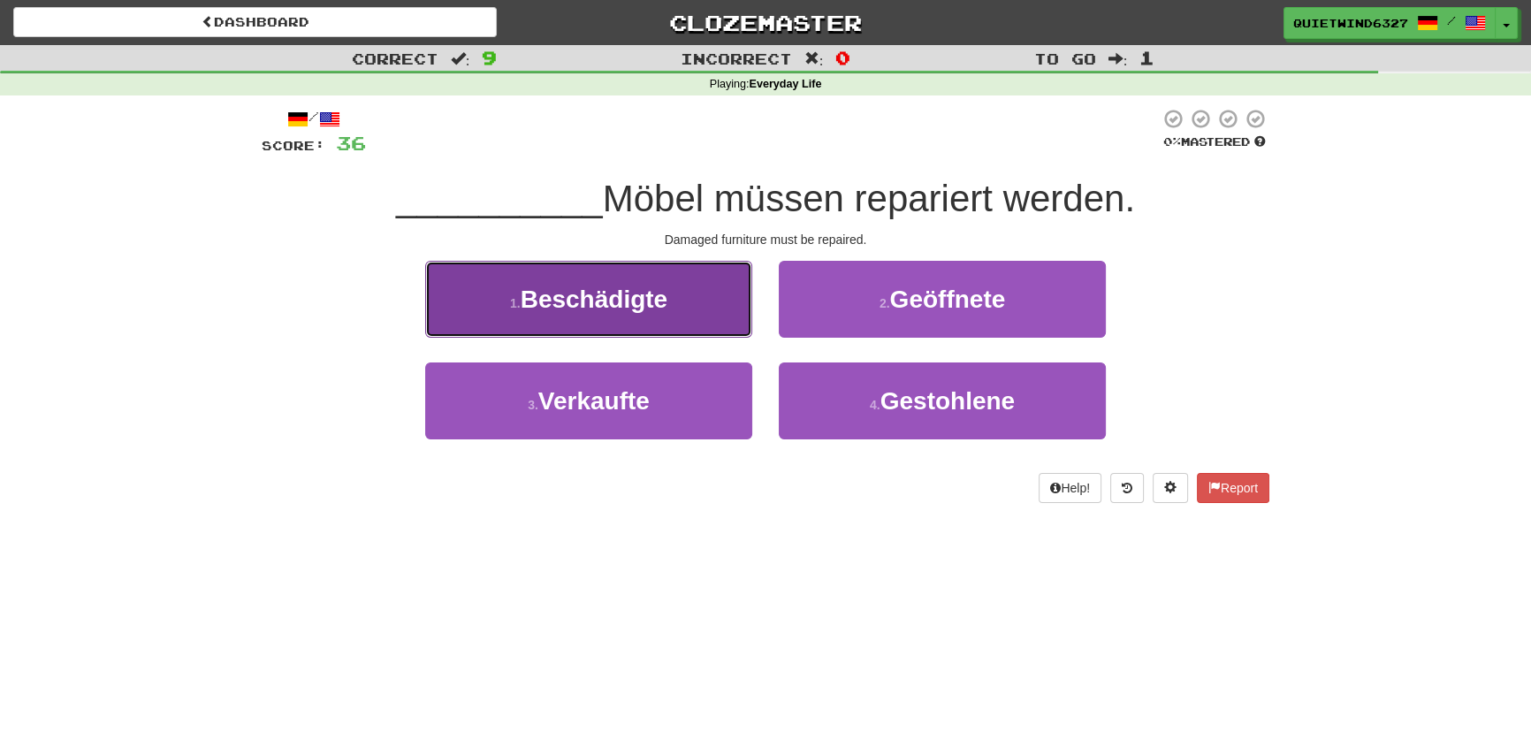
click at [688, 297] on button "1 . Beschädigte" at bounding box center [588, 299] width 327 height 77
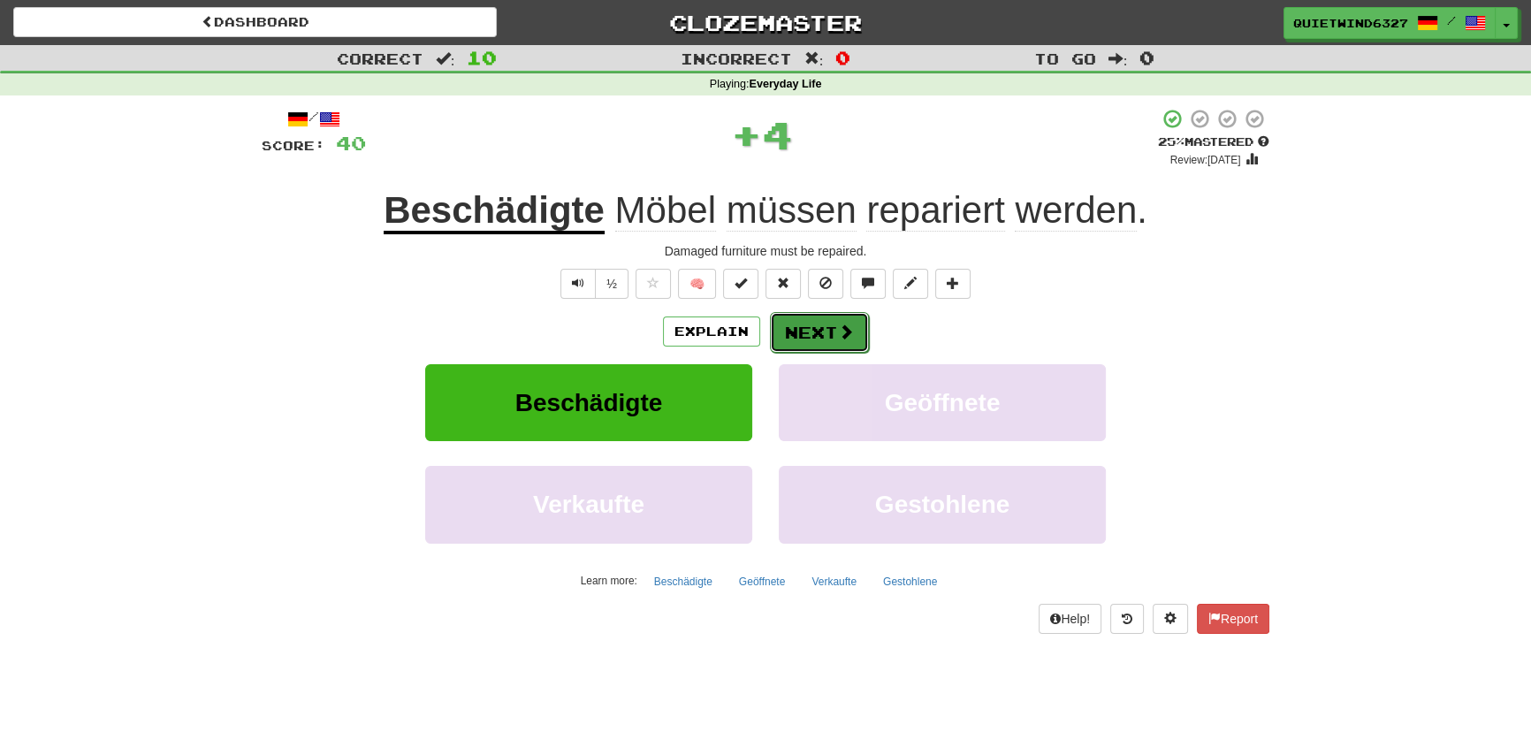
click at [802, 331] on button "Next" at bounding box center [819, 332] width 99 height 41
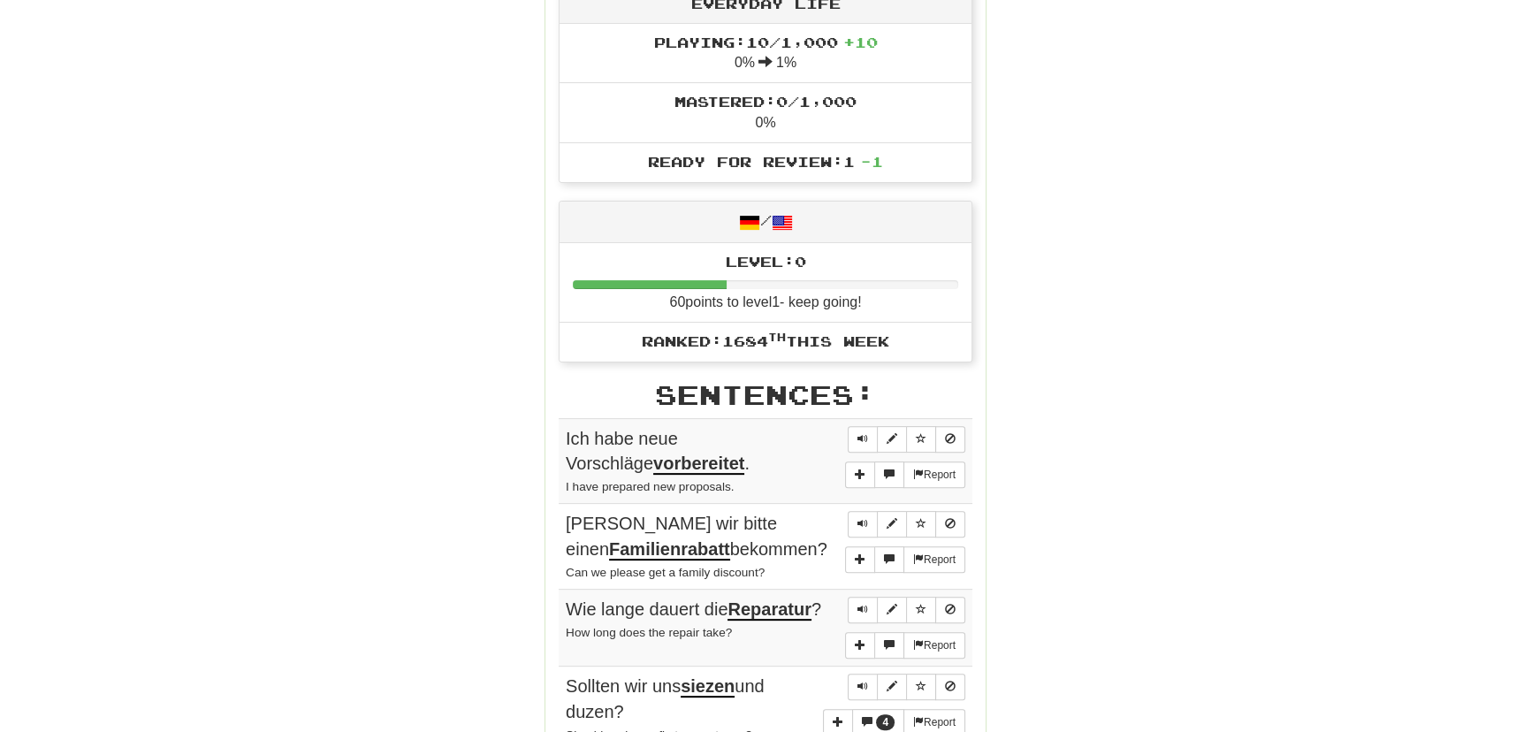
scroll to position [723, 0]
